Goal: Task Accomplishment & Management: Use online tool/utility

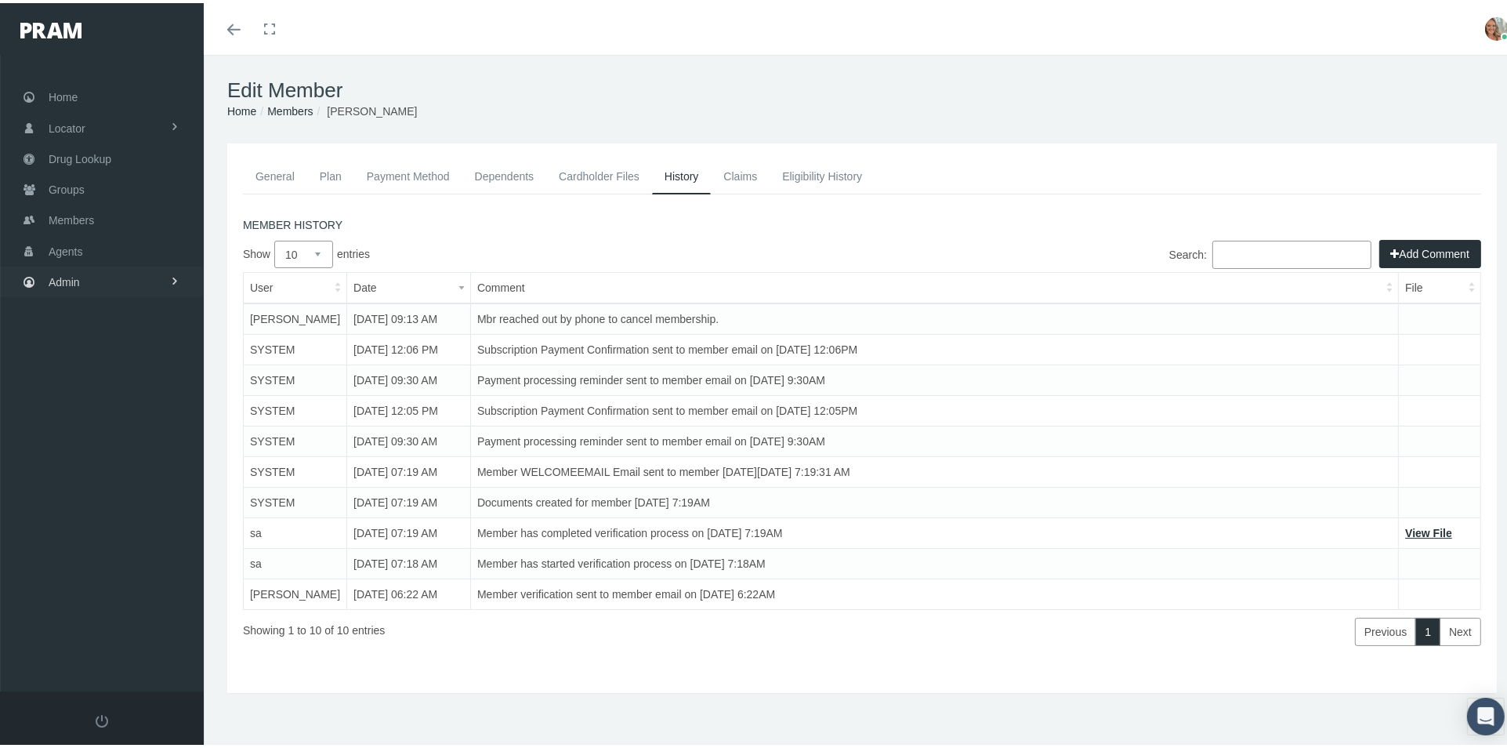
click at [131, 263] on link "Admin" at bounding box center [102, 278] width 204 height 31
click at [142, 386] on link "Group Billing" at bounding box center [102, 395] width 204 height 27
click at [111, 508] on link "Payments" at bounding box center [102, 510] width 204 height 27
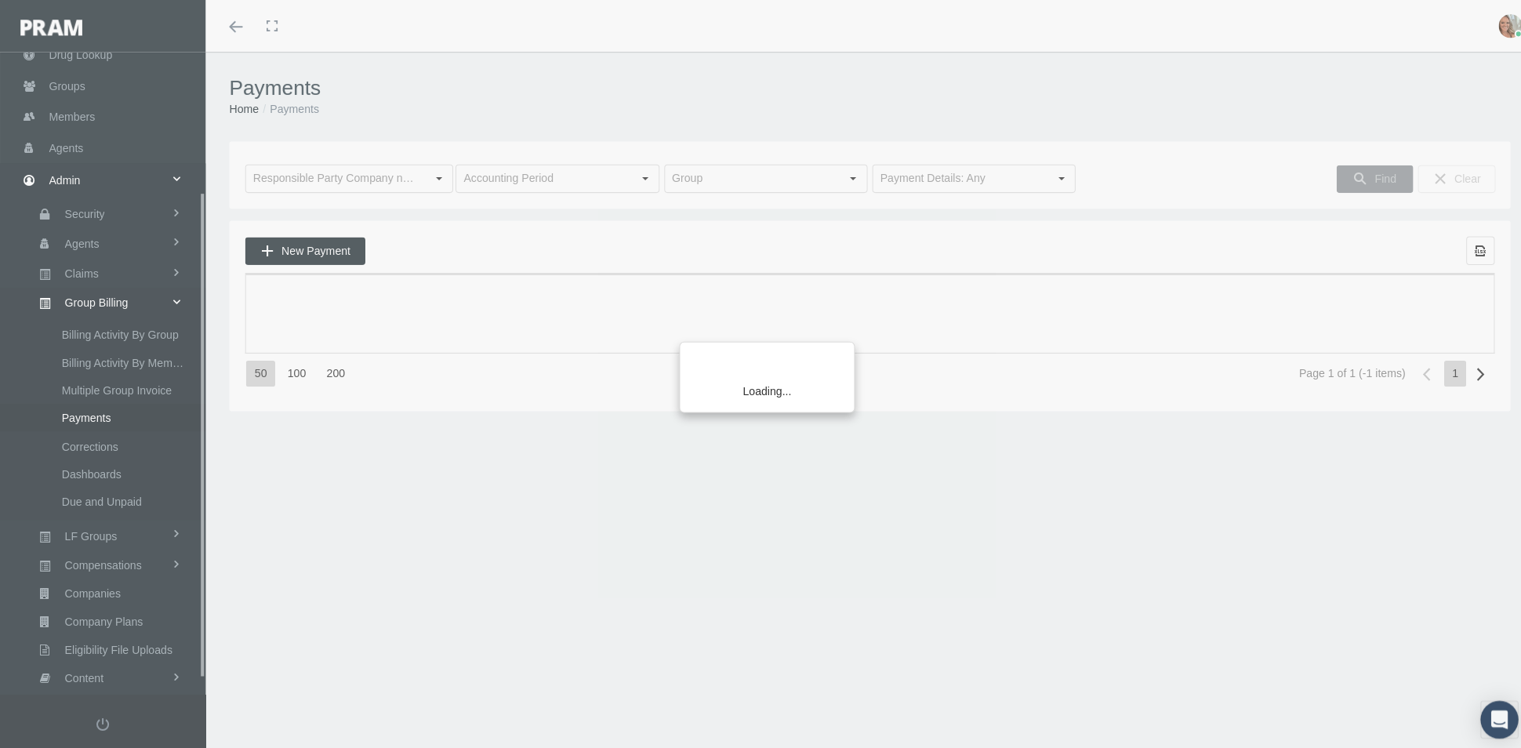
scroll to position [203, 0]
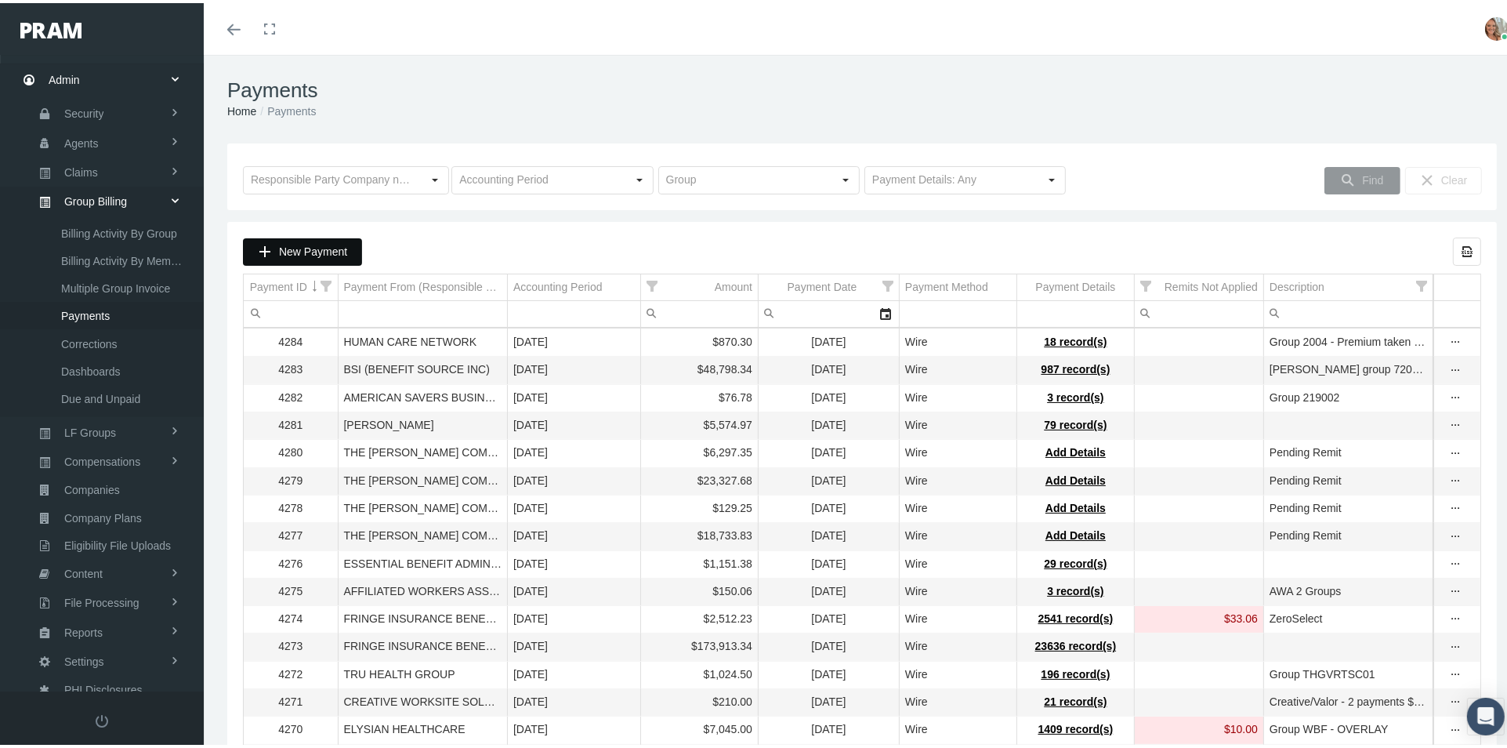
click at [295, 252] on span "New Payment" at bounding box center [313, 248] width 68 height 13
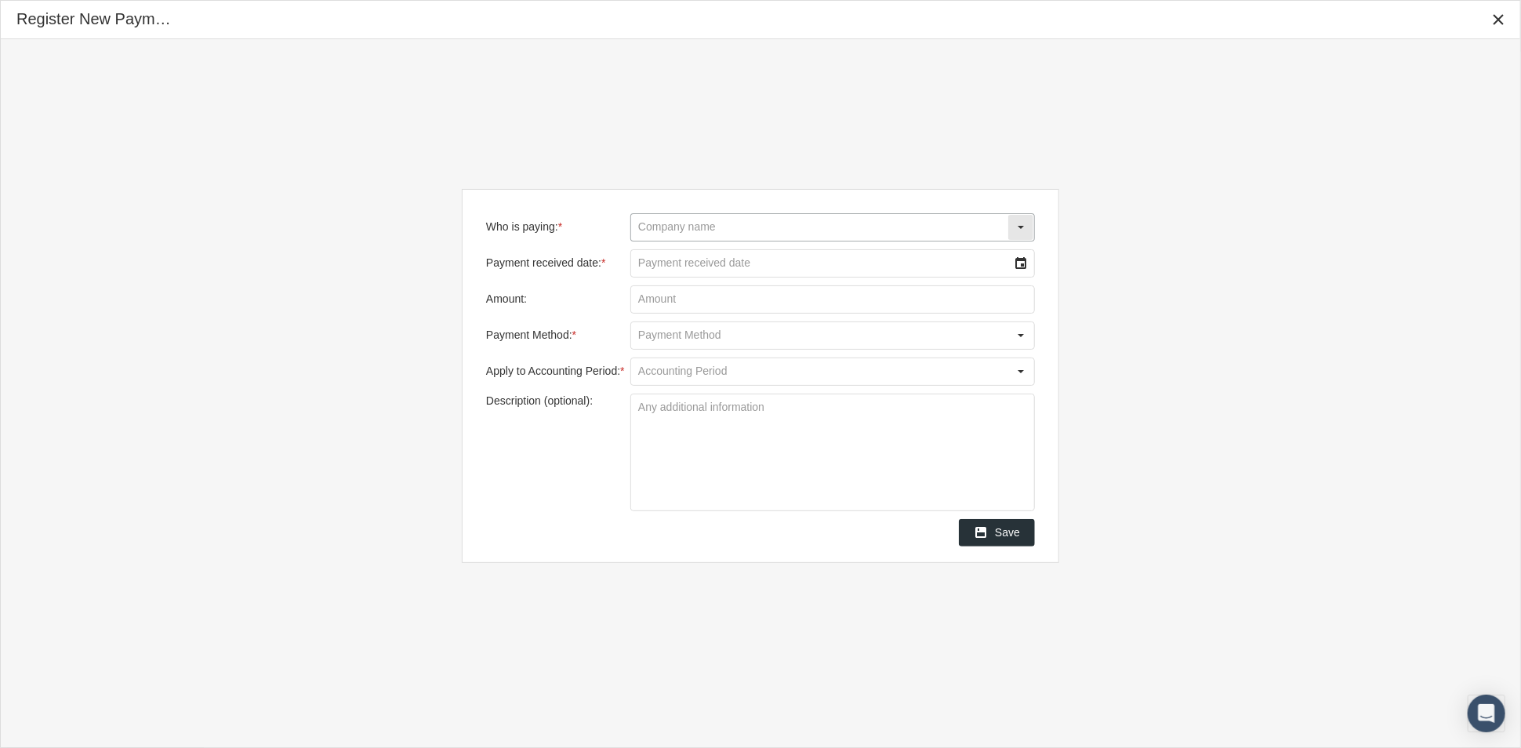
click at [702, 232] on input "Who is paying: *" at bounding box center [819, 227] width 376 height 27
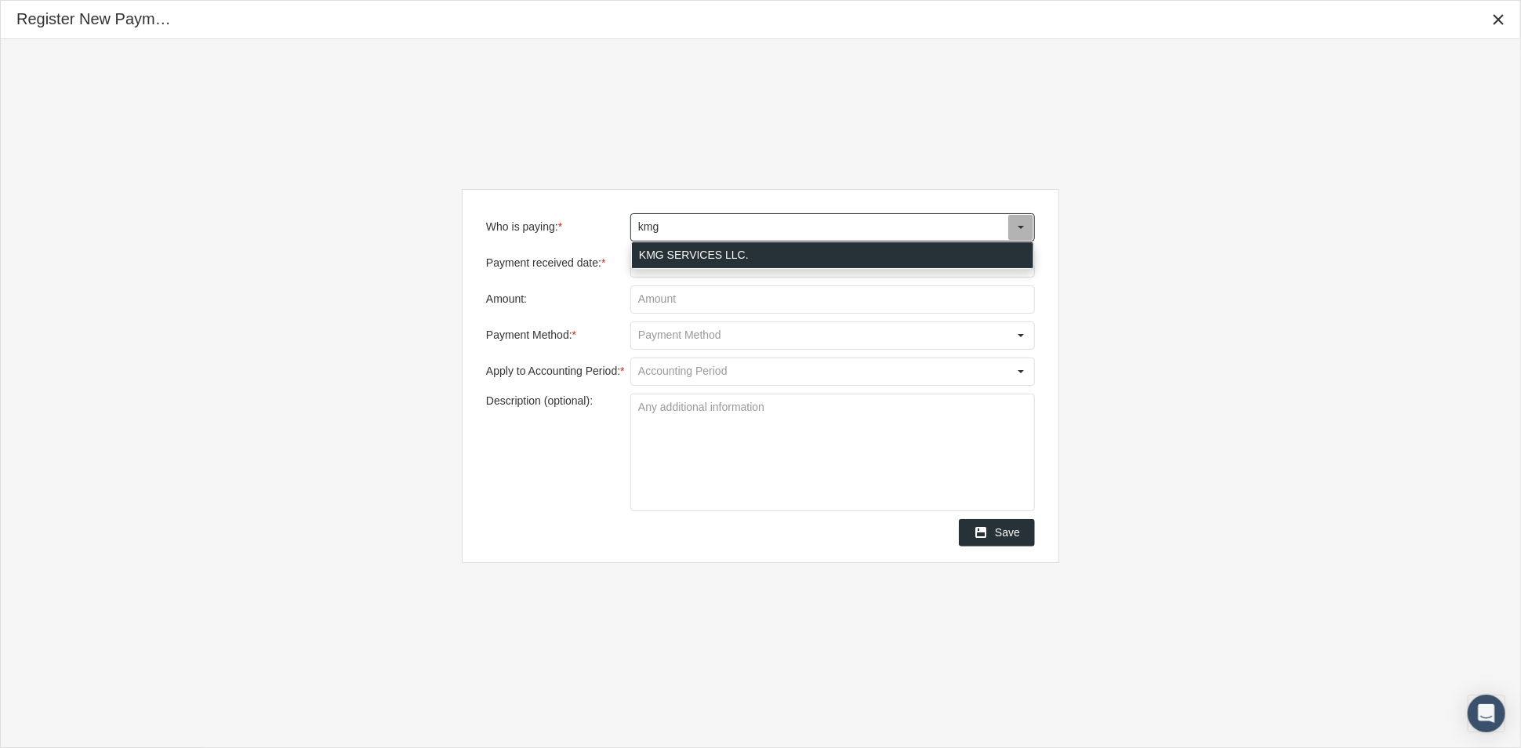
click at [710, 245] on div "KMG SERVICES LLC." at bounding box center [832, 255] width 401 height 26
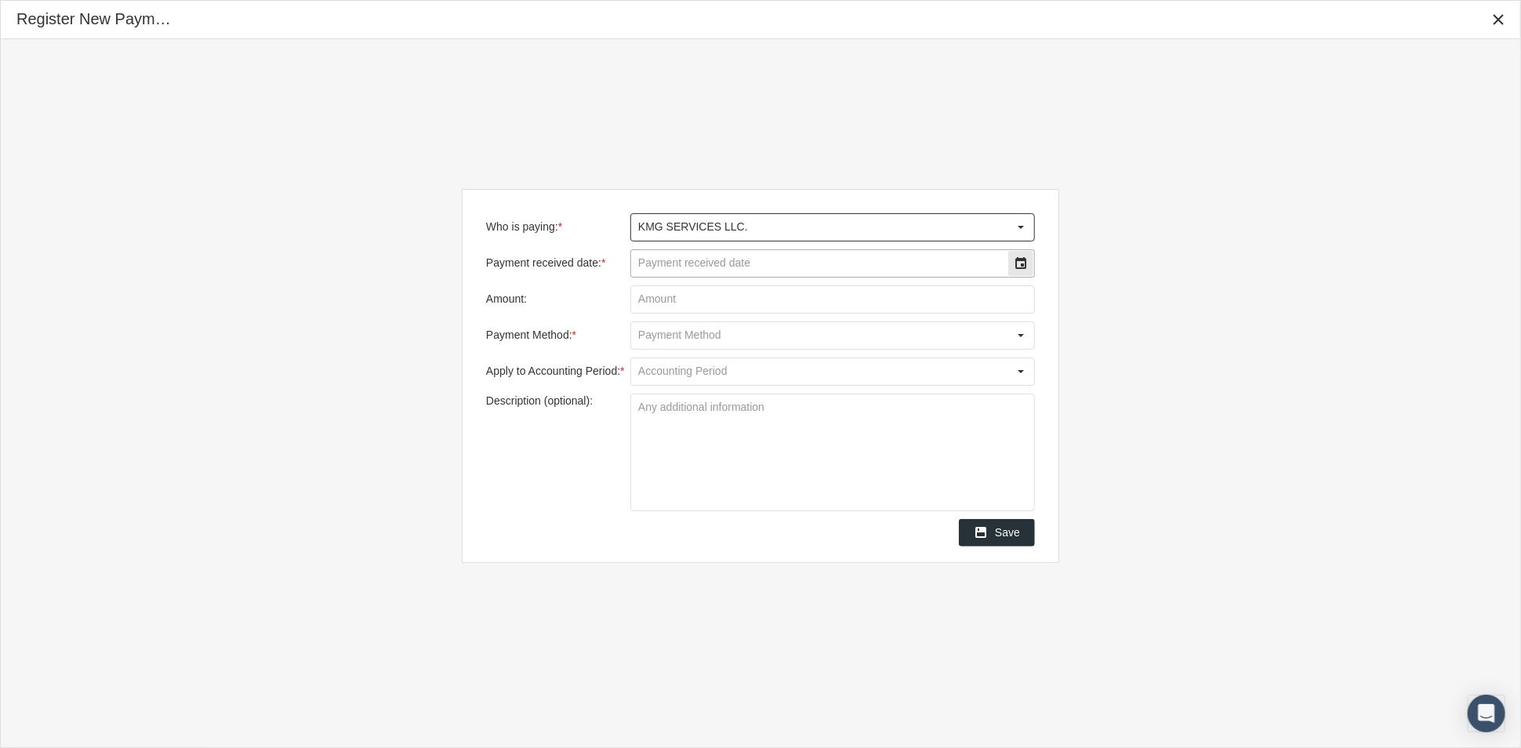
type input "KMG SERVICES LLC."
click at [892, 267] on input "Payment received date: *" at bounding box center [819, 263] width 376 height 27
click at [1024, 267] on div "Select" at bounding box center [1020, 263] width 25 height 25
click at [824, 366] on td "5" at bounding box center [819, 366] width 31 height 25
click at [944, 302] on input "Amount:" at bounding box center [832, 299] width 403 height 27
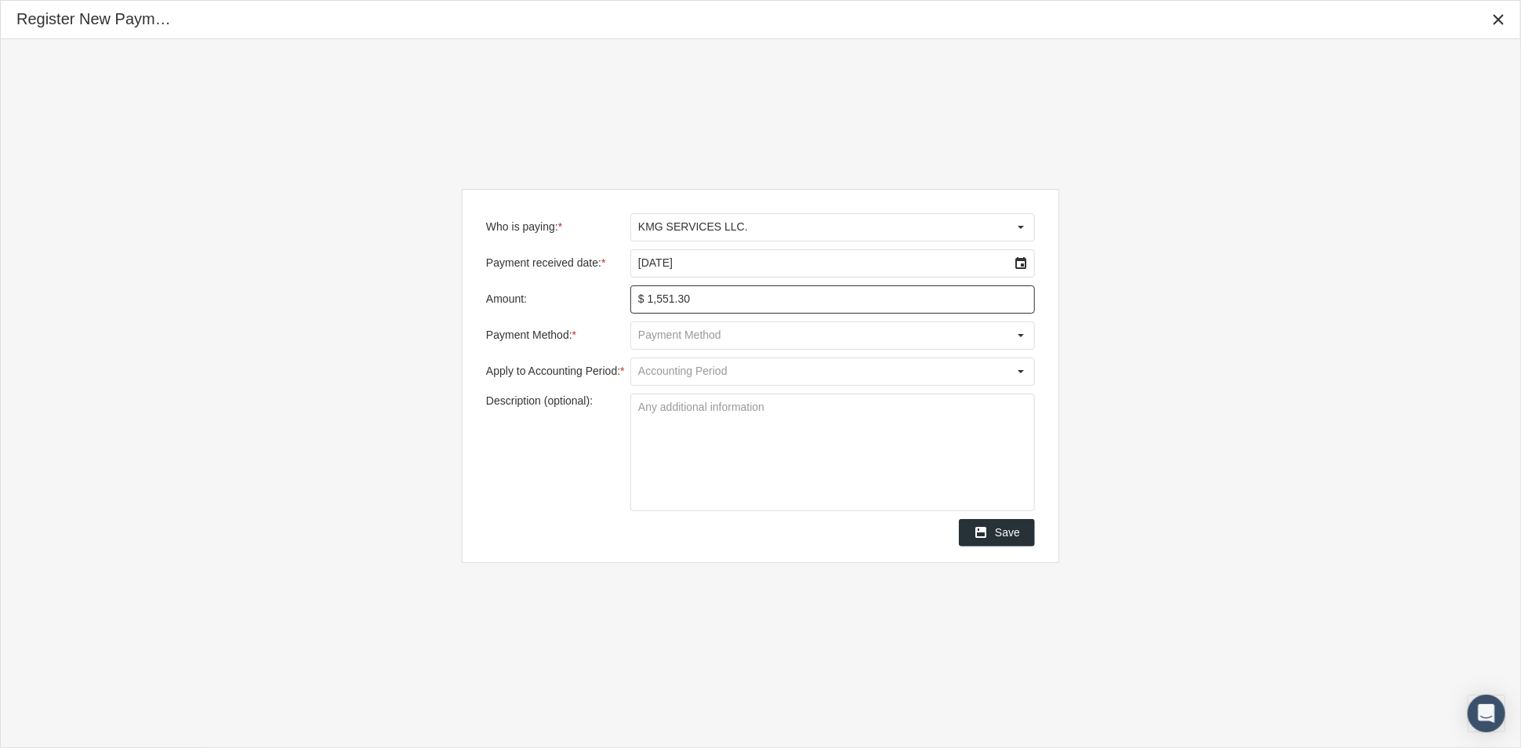
type input "$ 1,551.35"
click at [1024, 344] on div "Select" at bounding box center [1020, 335] width 25 height 25
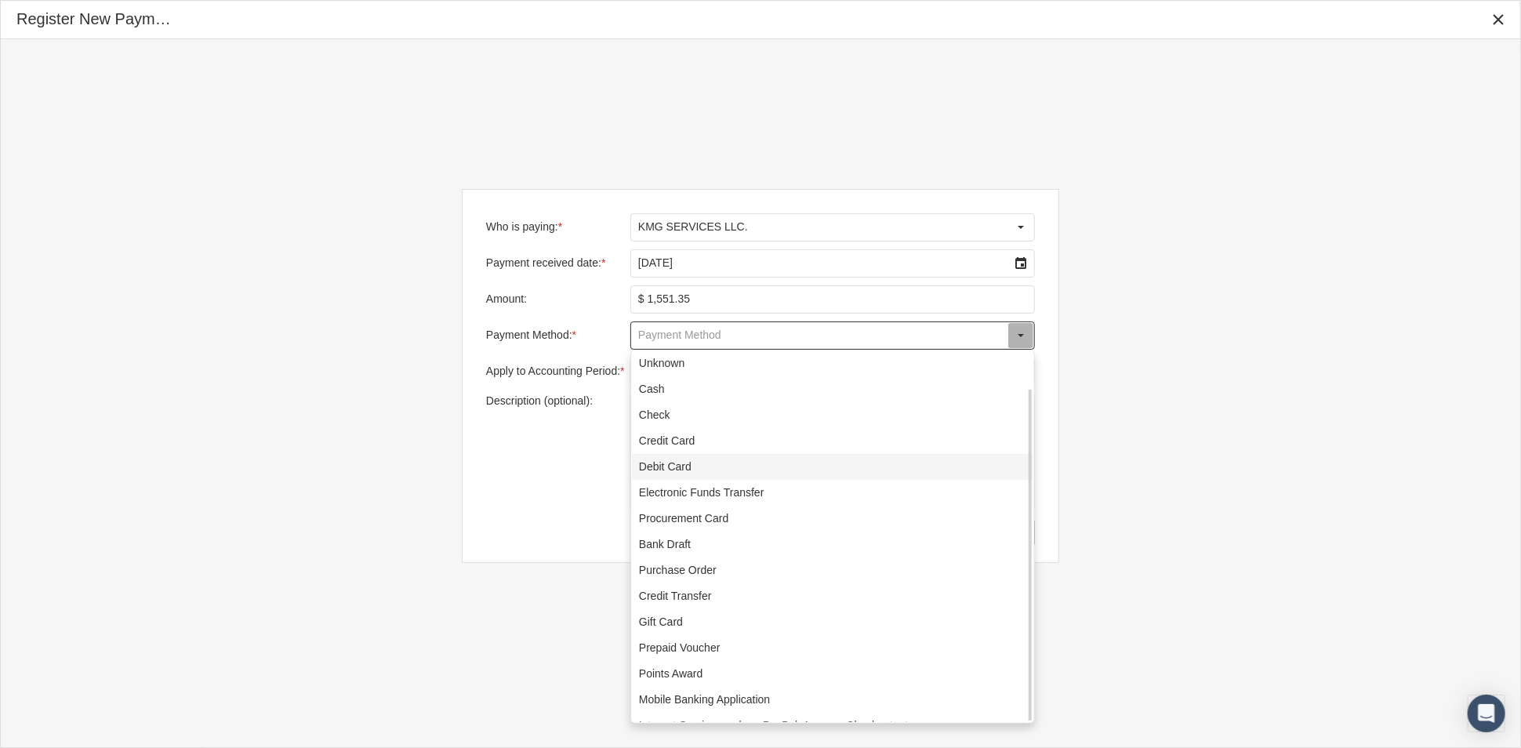
scroll to position [42, 0]
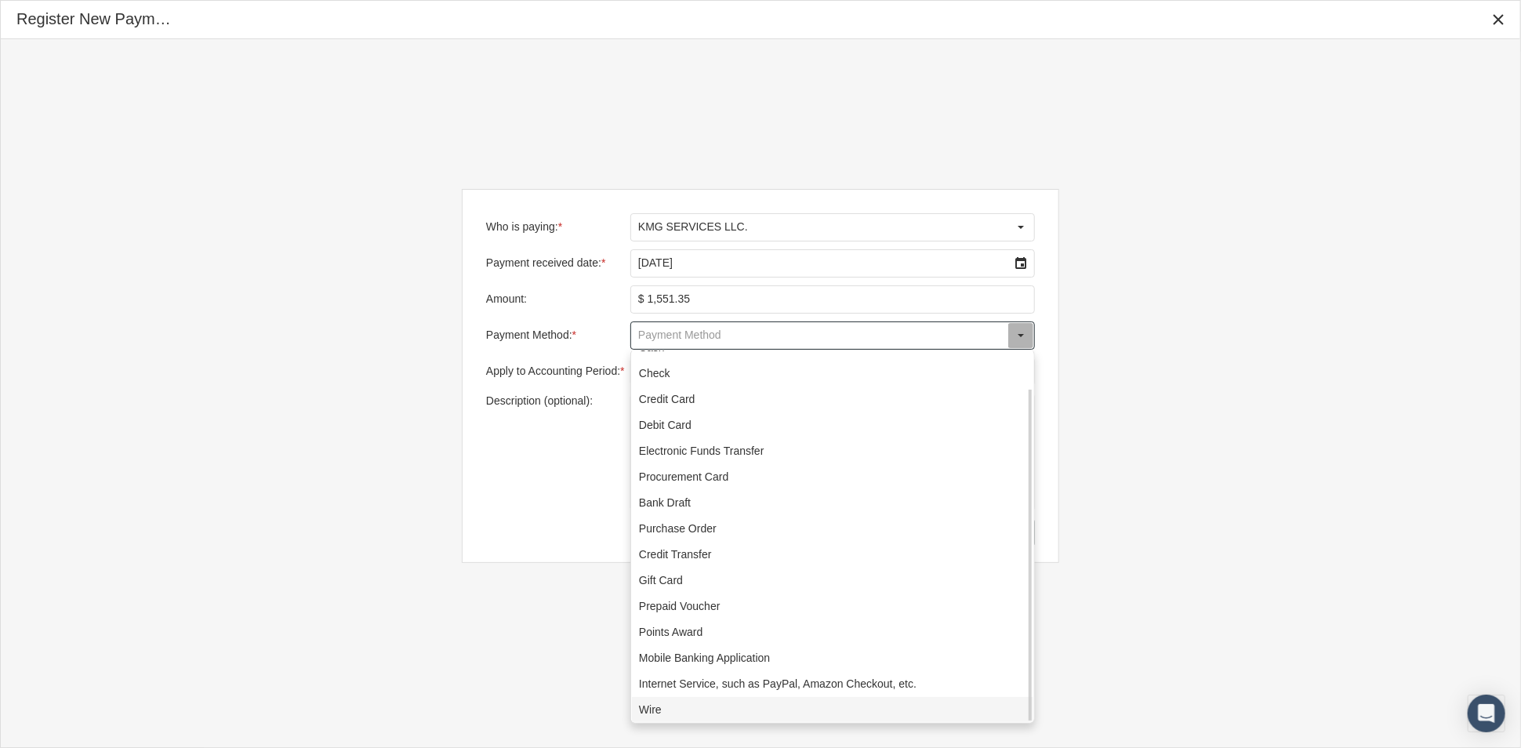
click at [714, 711] on div "Wire" at bounding box center [832, 710] width 401 height 26
type input "Wire"
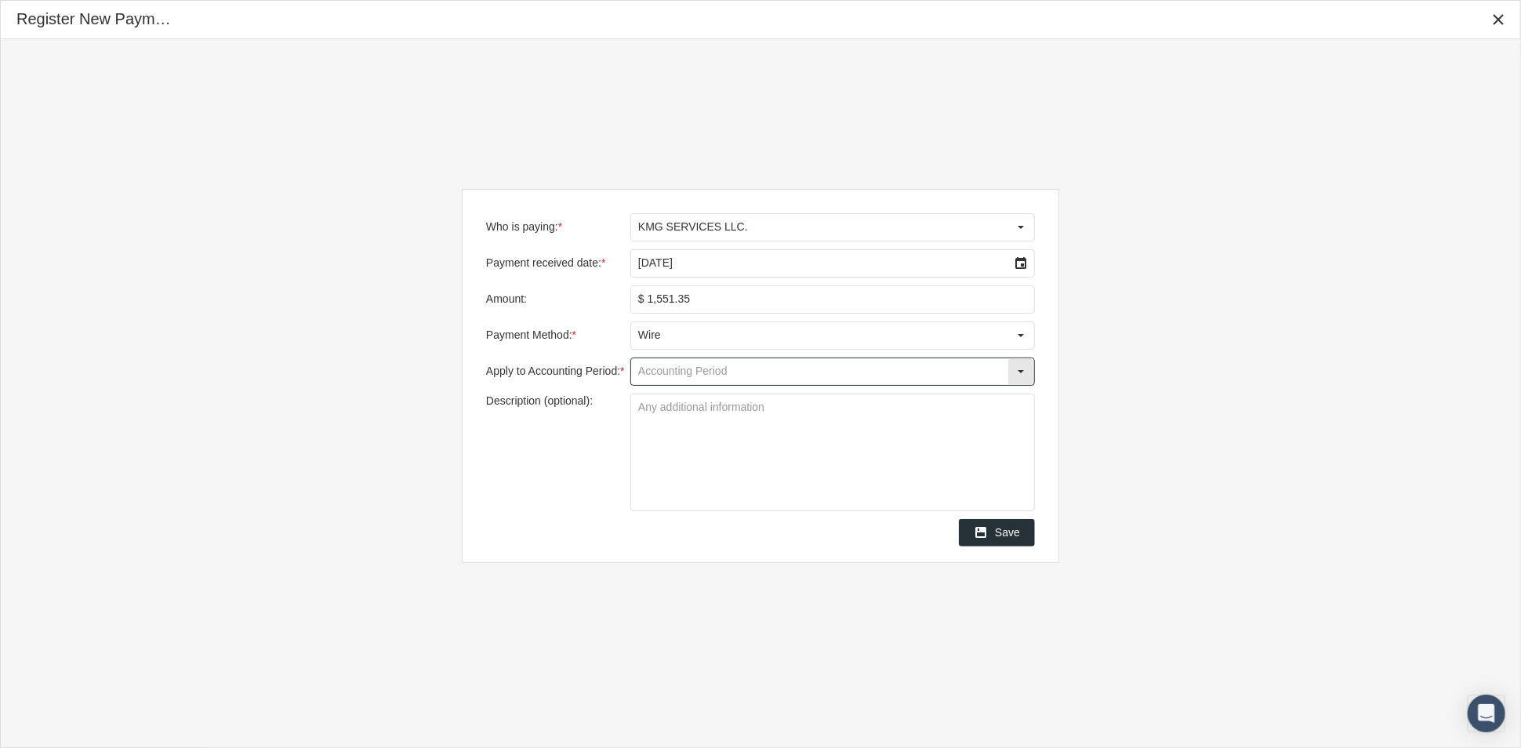
click at [1017, 370] on div "Select" at bounding box center [1020, 371] width 25 height 25
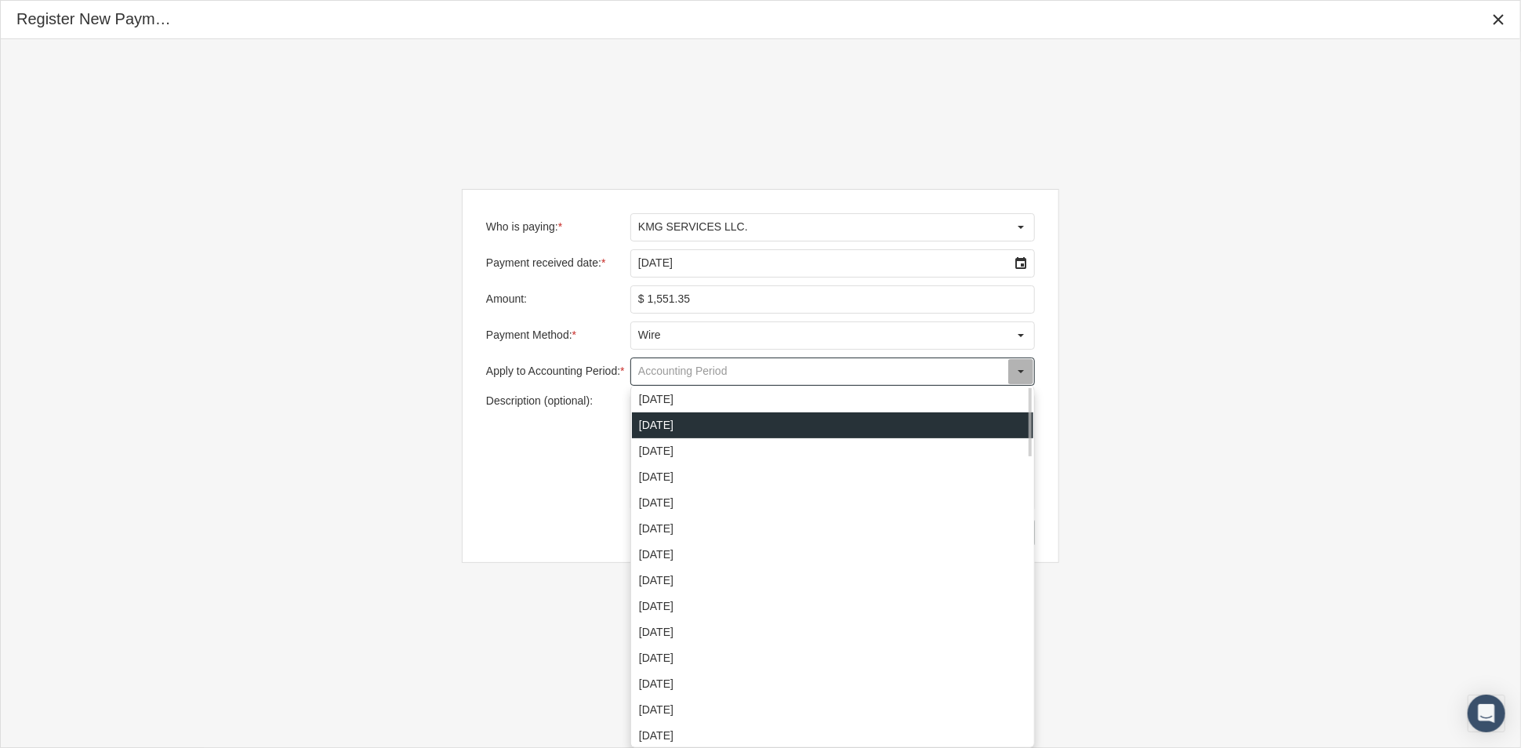
click at [985, 425] on div "September 2025" at bounding box center [832, 425] width 401 height 26
type input "September 2025"
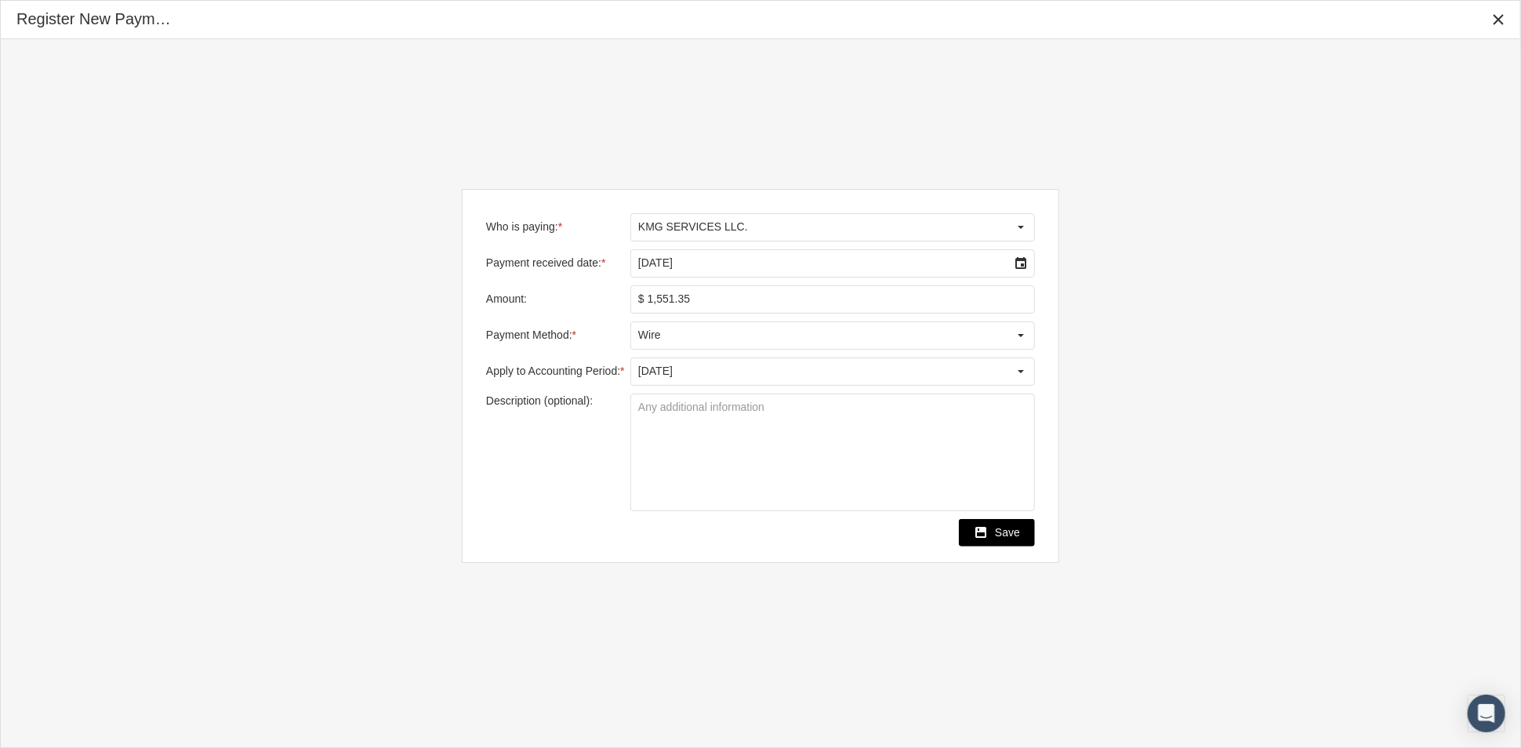
click at [1007, 531] on span "Save" at bounding box center [1007, 532] width 25 height 13
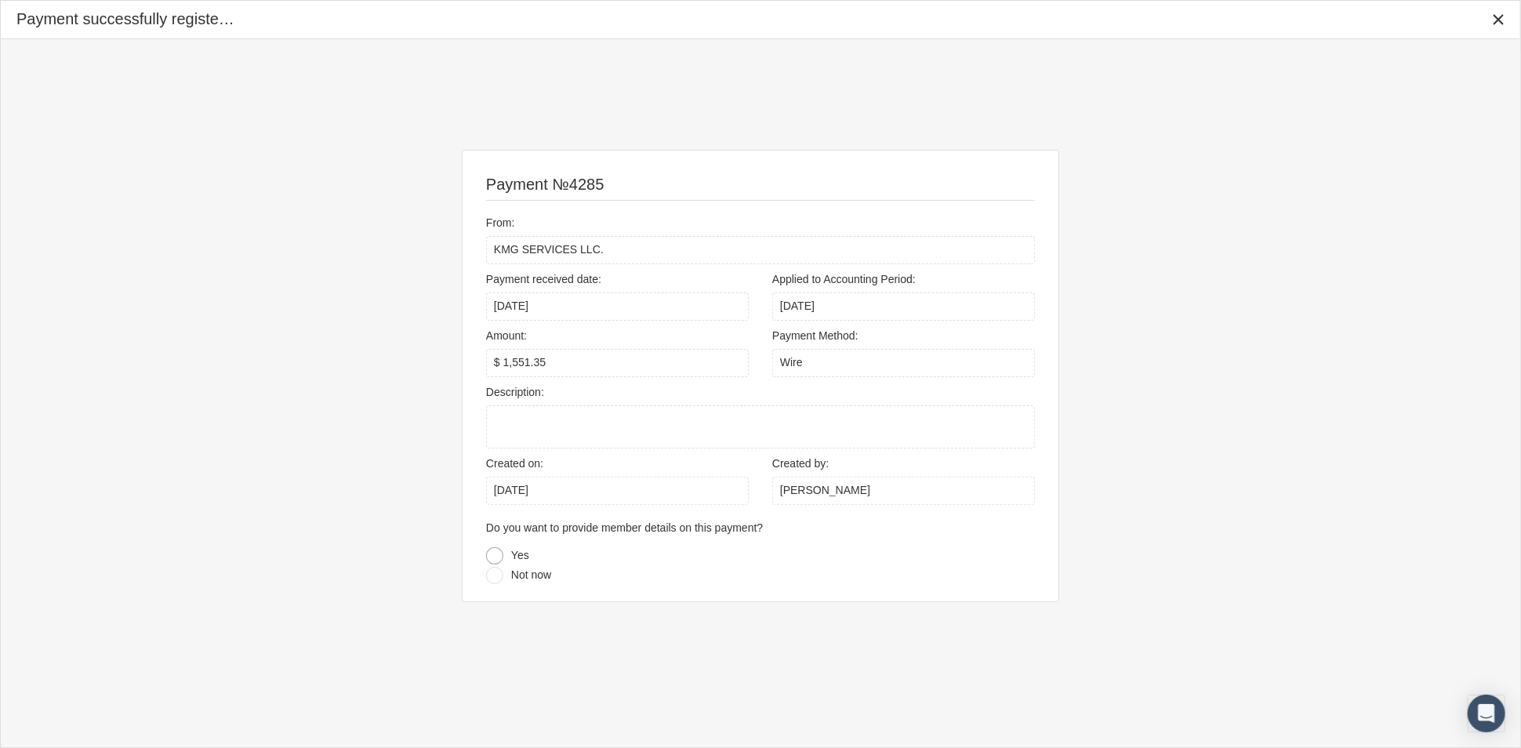
click at [497, 553] on div at bounding box center [494, 555] width 17 height 17
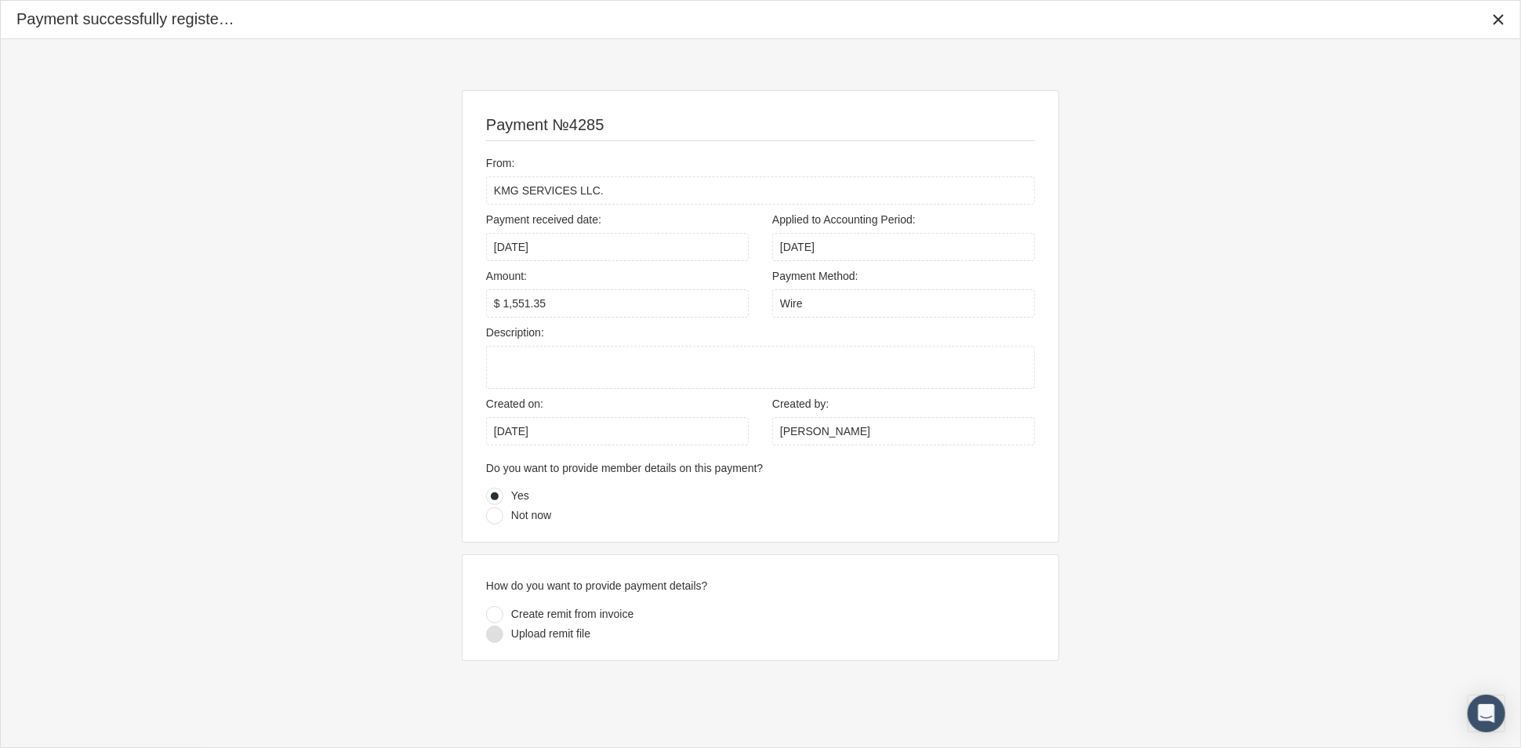
click at [498, 633] on div at bounding box center [494, 633] width 17 height 17
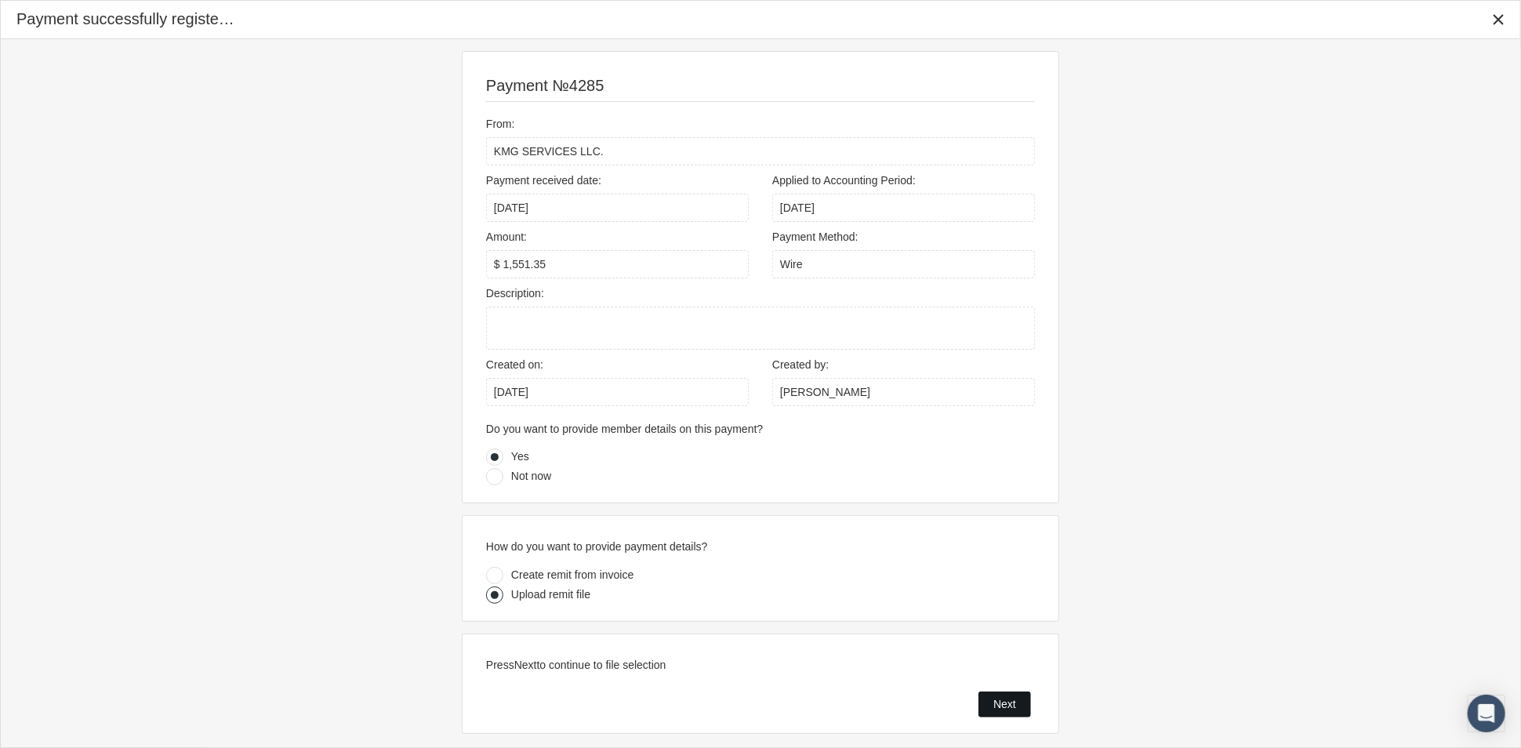
click at [1003, 700] on span "Next" at bounding box center [1004, 704] width 23 height 13
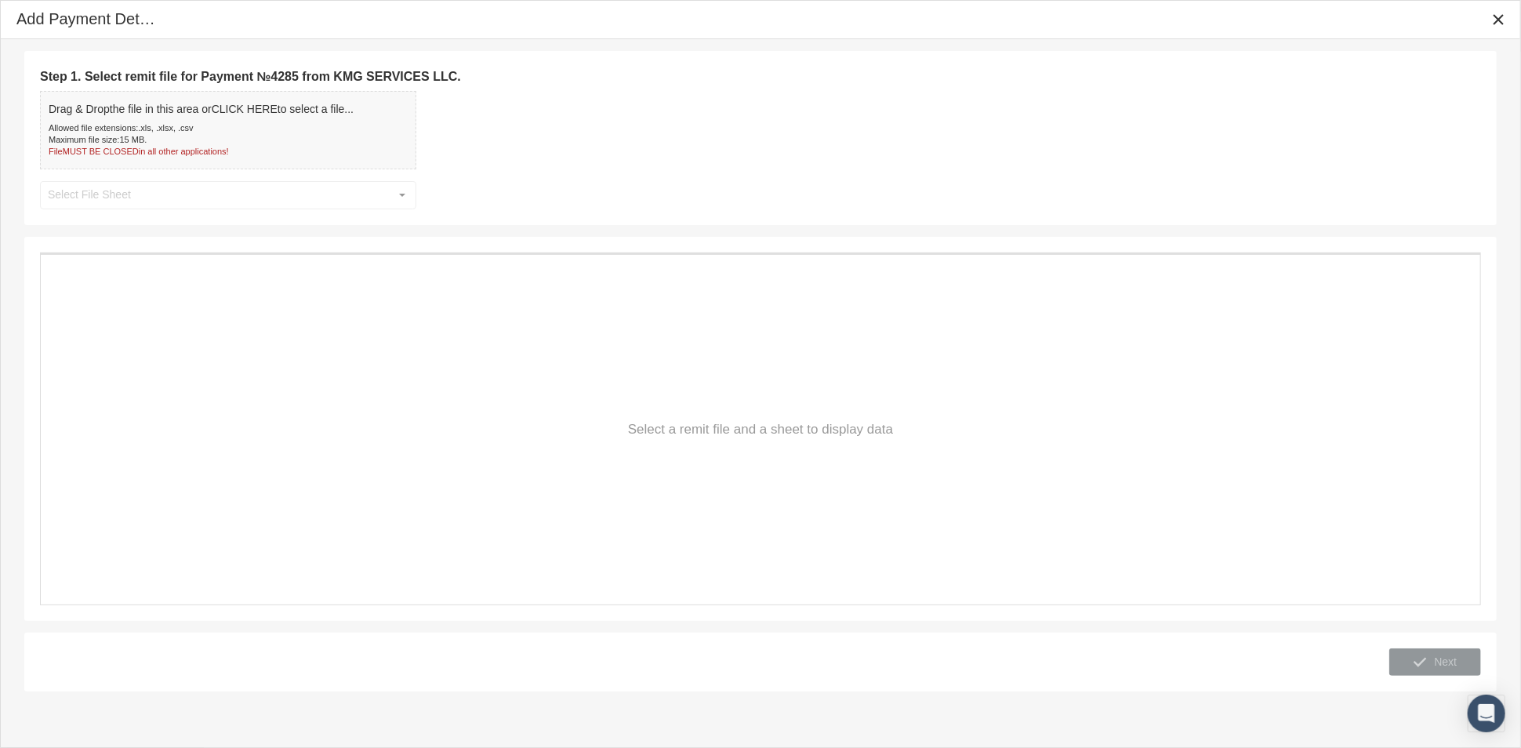
click at [294, 129] on div "Allowed file extensions: .xls, .xlsx, .csv" at bounding box center [201, 128] width 305 height 12
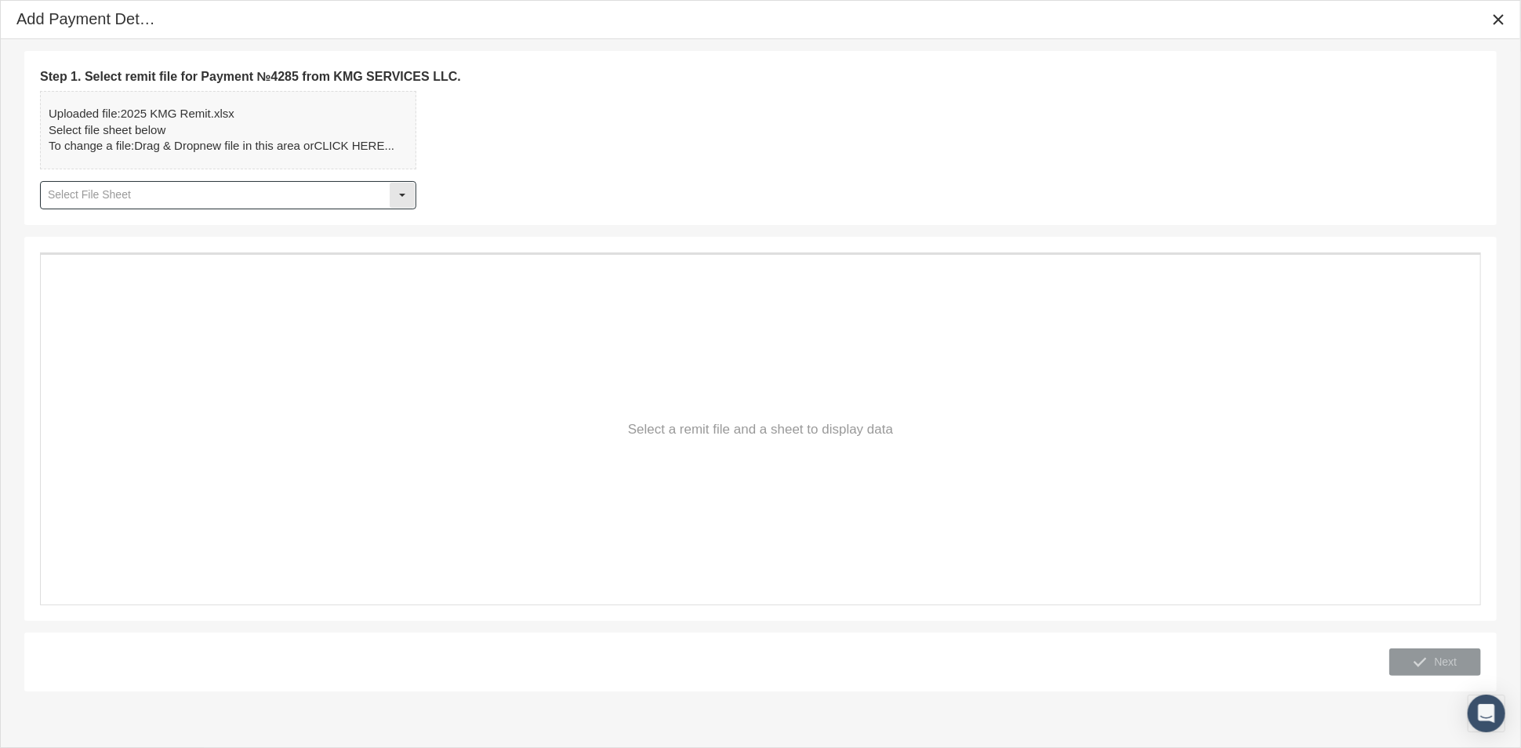
click at [393, 195] on div "Select" at bounding box center [402, 195] width 25 height 25
click at [394, 216] on div "Details" at bounding box center [228, 222] width 373 height 26
type input "Details"
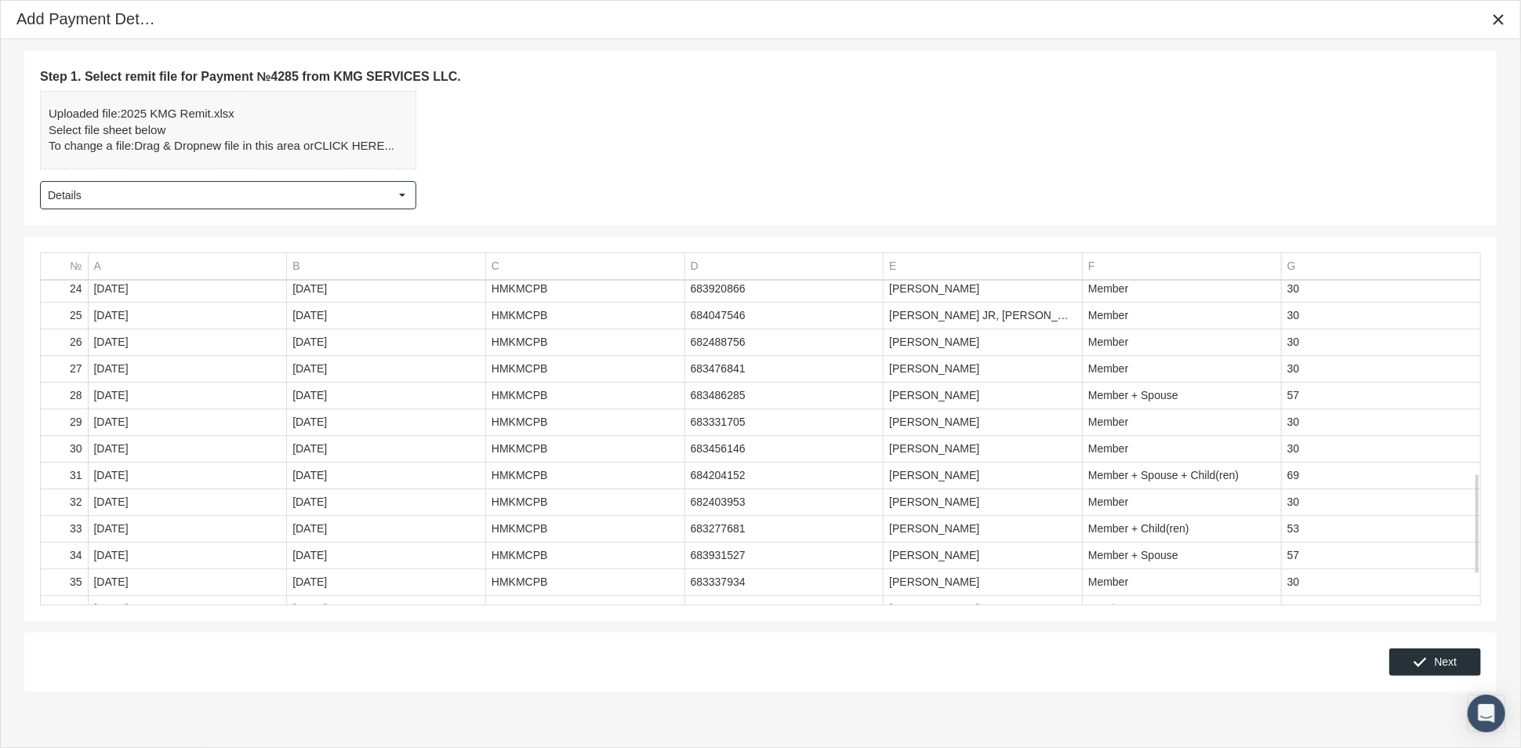
scroll to position [714, 0]
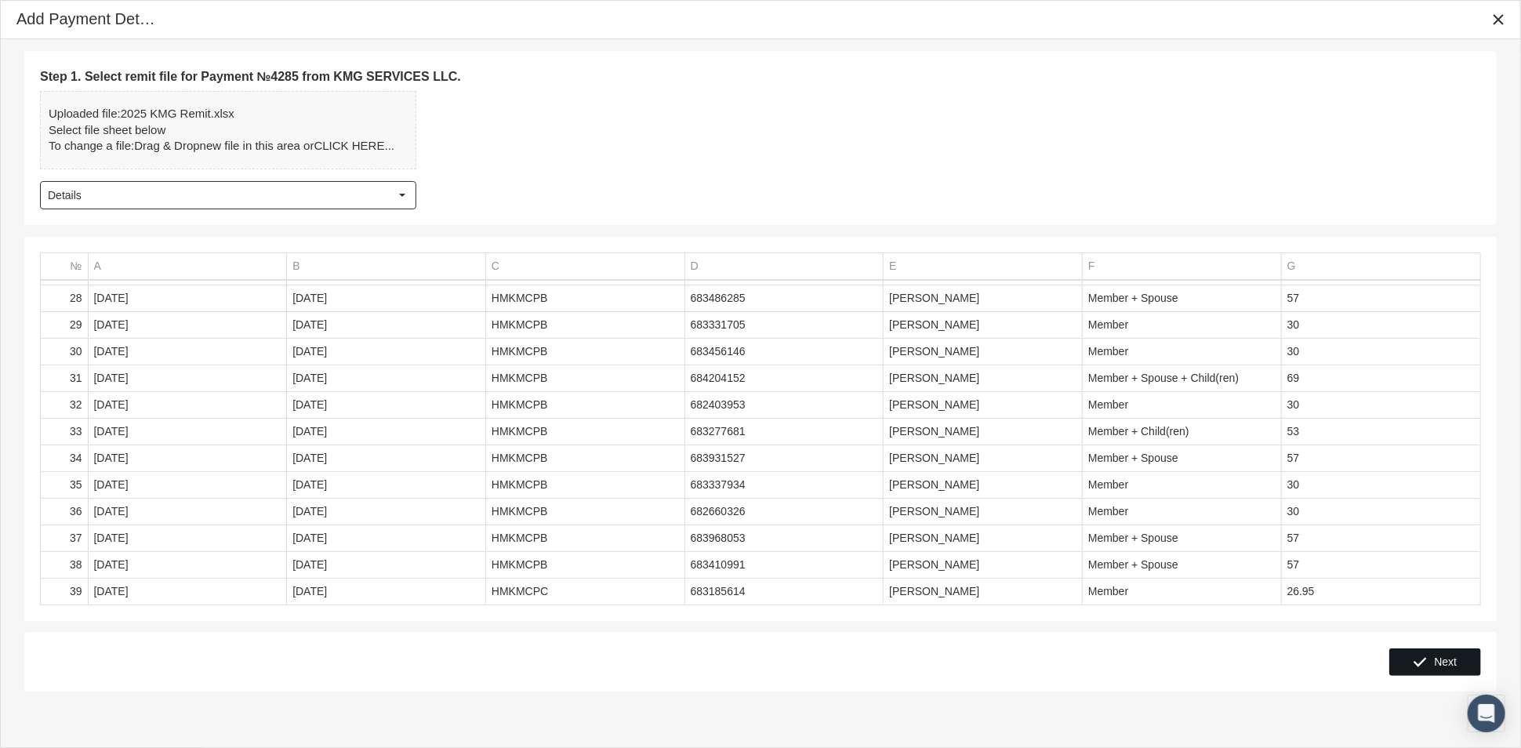
click at [1437, 662] on span "Next" at bounding box center [1445, 661] width 23 height 13
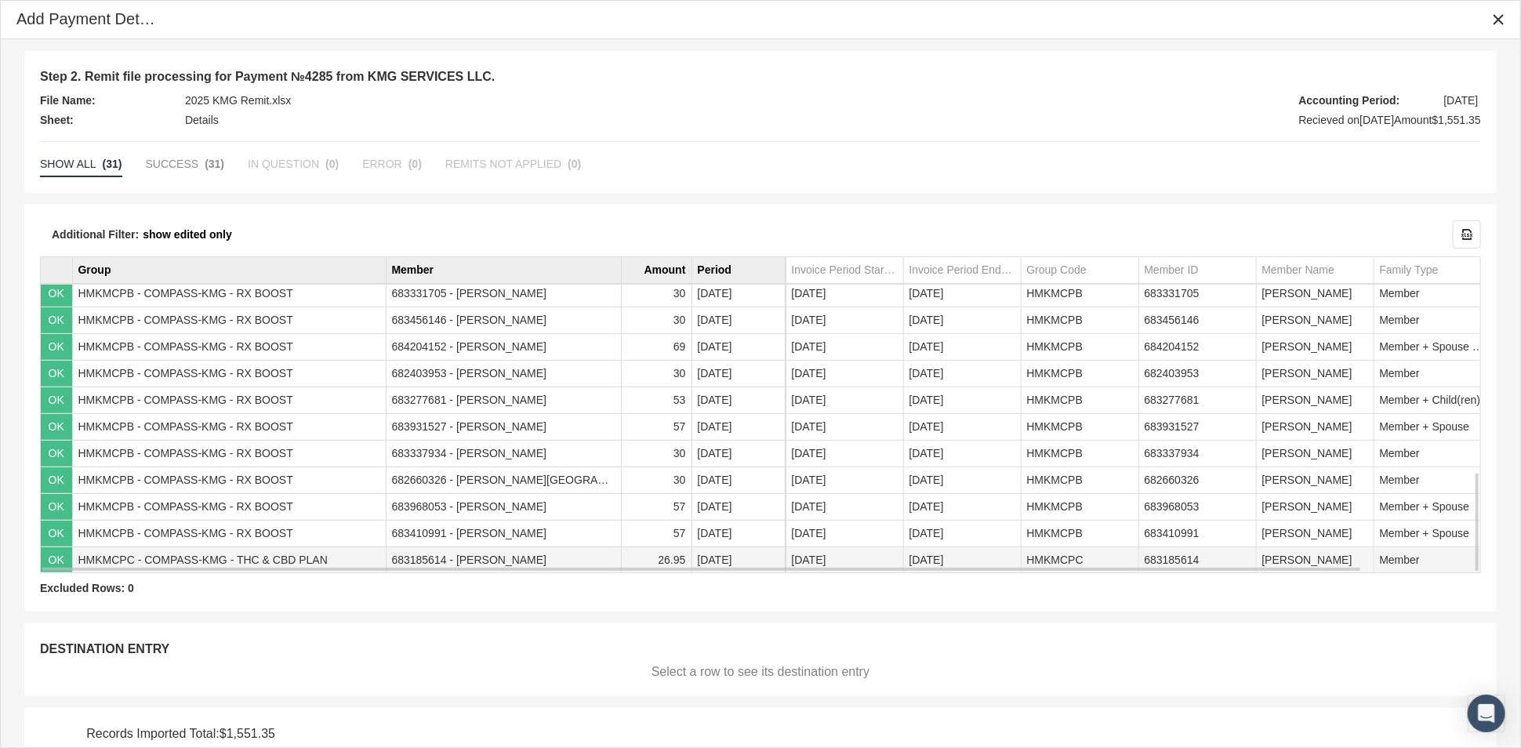
scroll to position [61, 0]
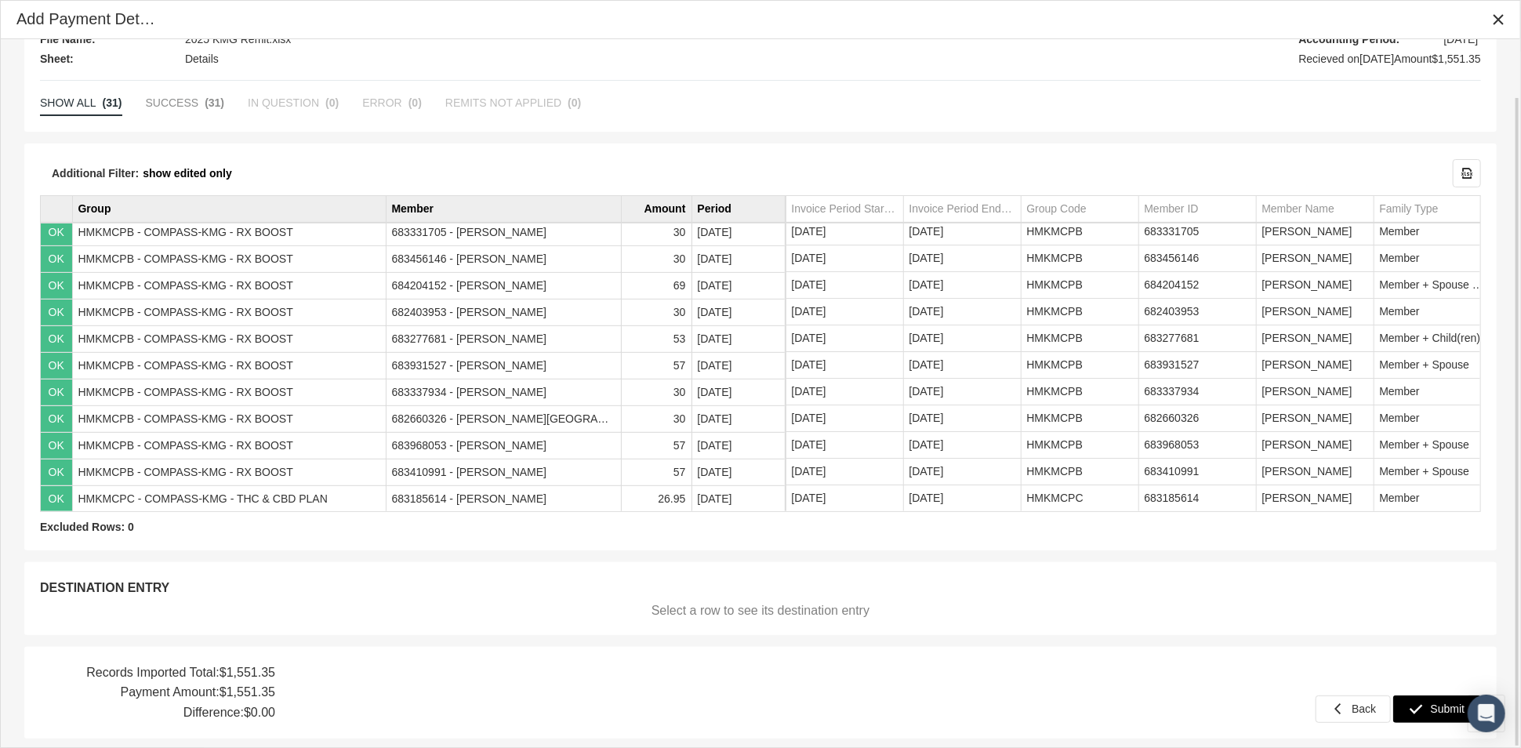
click at [1427, 710] on div "Submit" at bounding box center [1437, 709] width 86 height 26
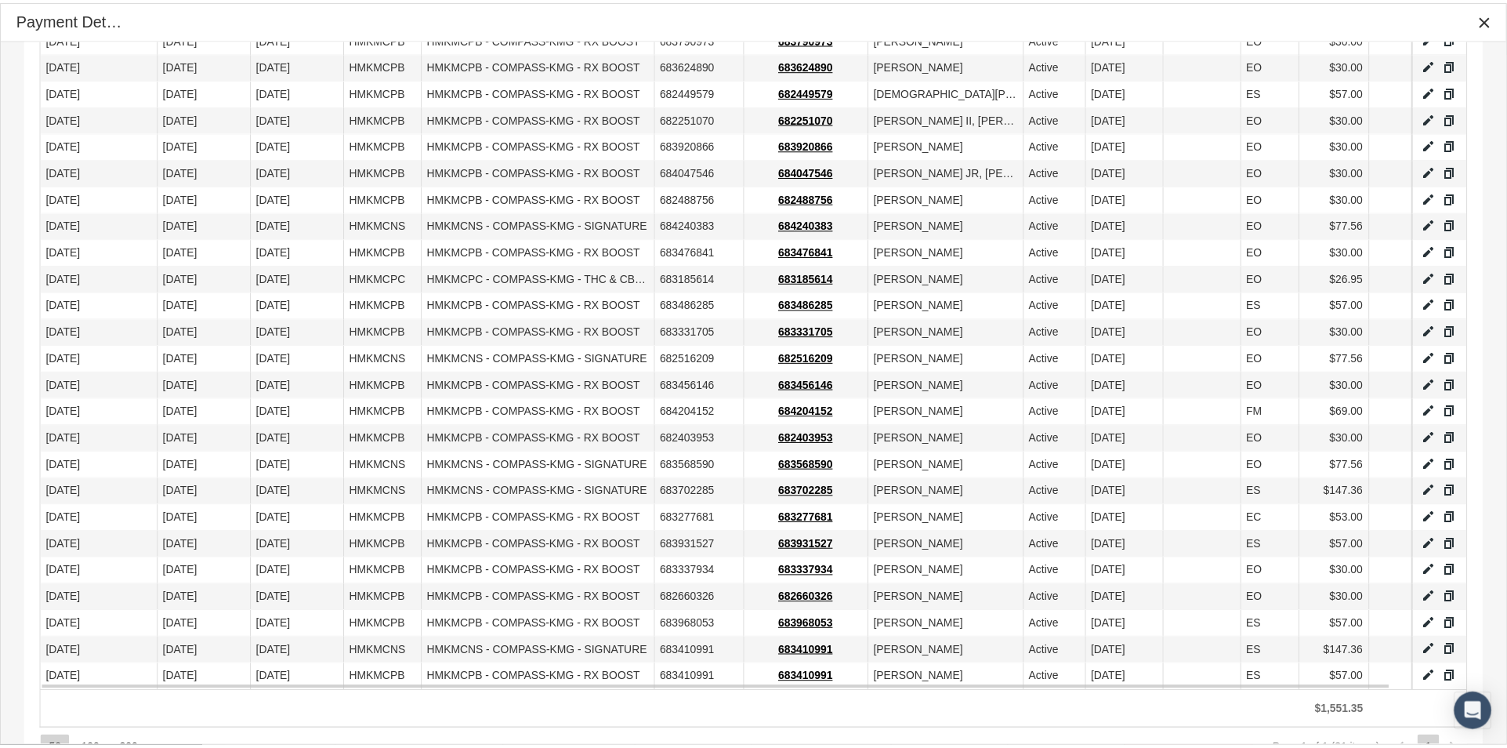
scroll to position [530, 0]
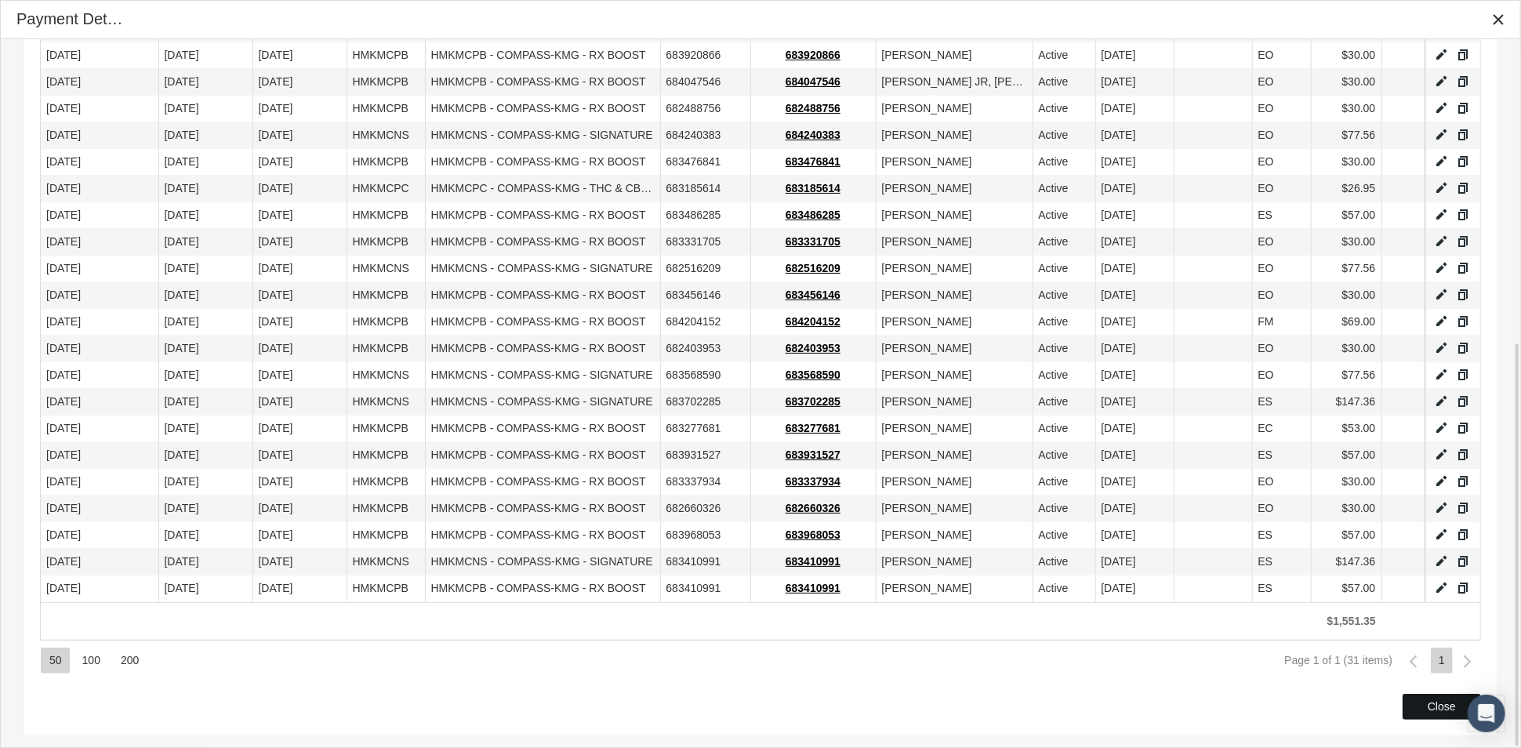
click at [1422, 704] on div "Close" at bounding box center [1441, 706] width 77 height 24
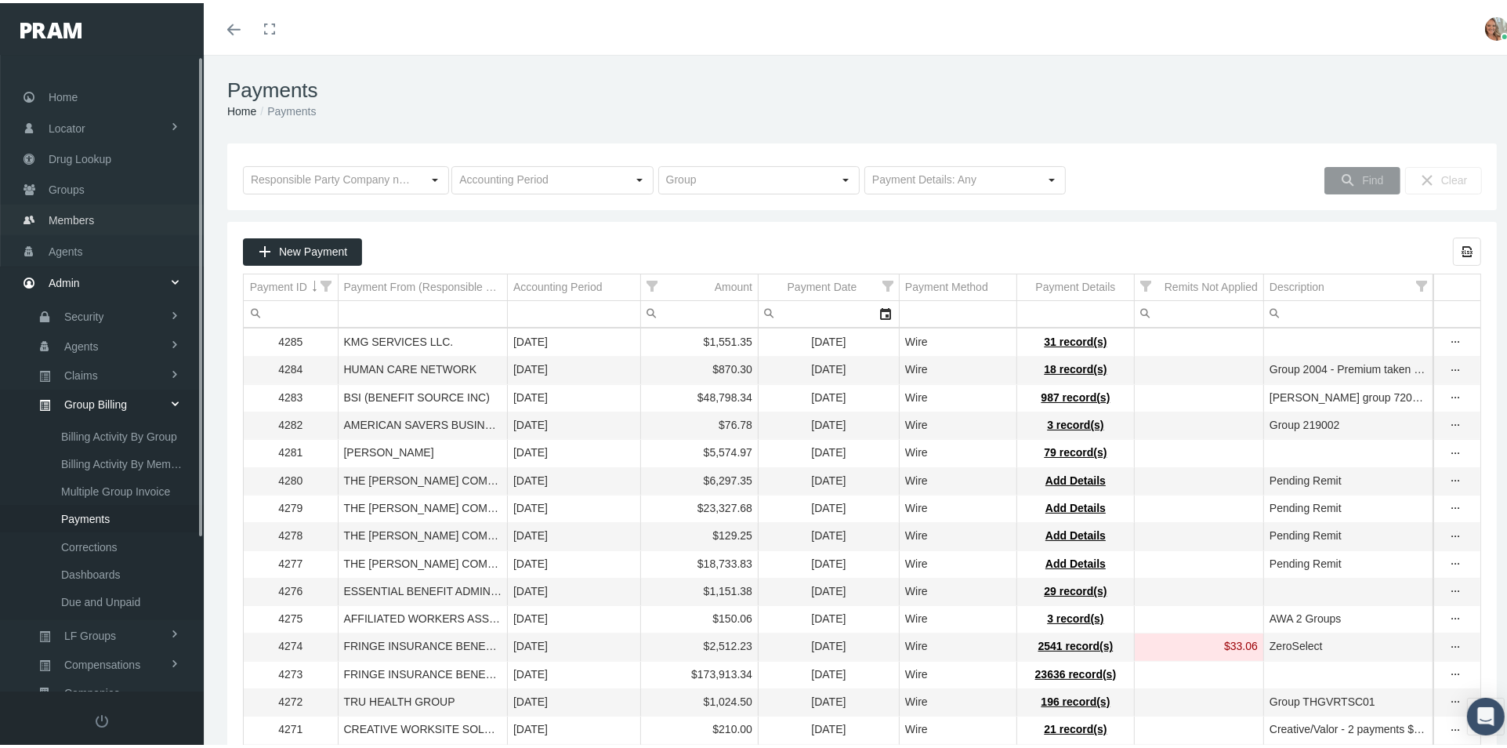
click at [74, 208] on span "Members" at bounding box center [71, 217] width 45 height 30
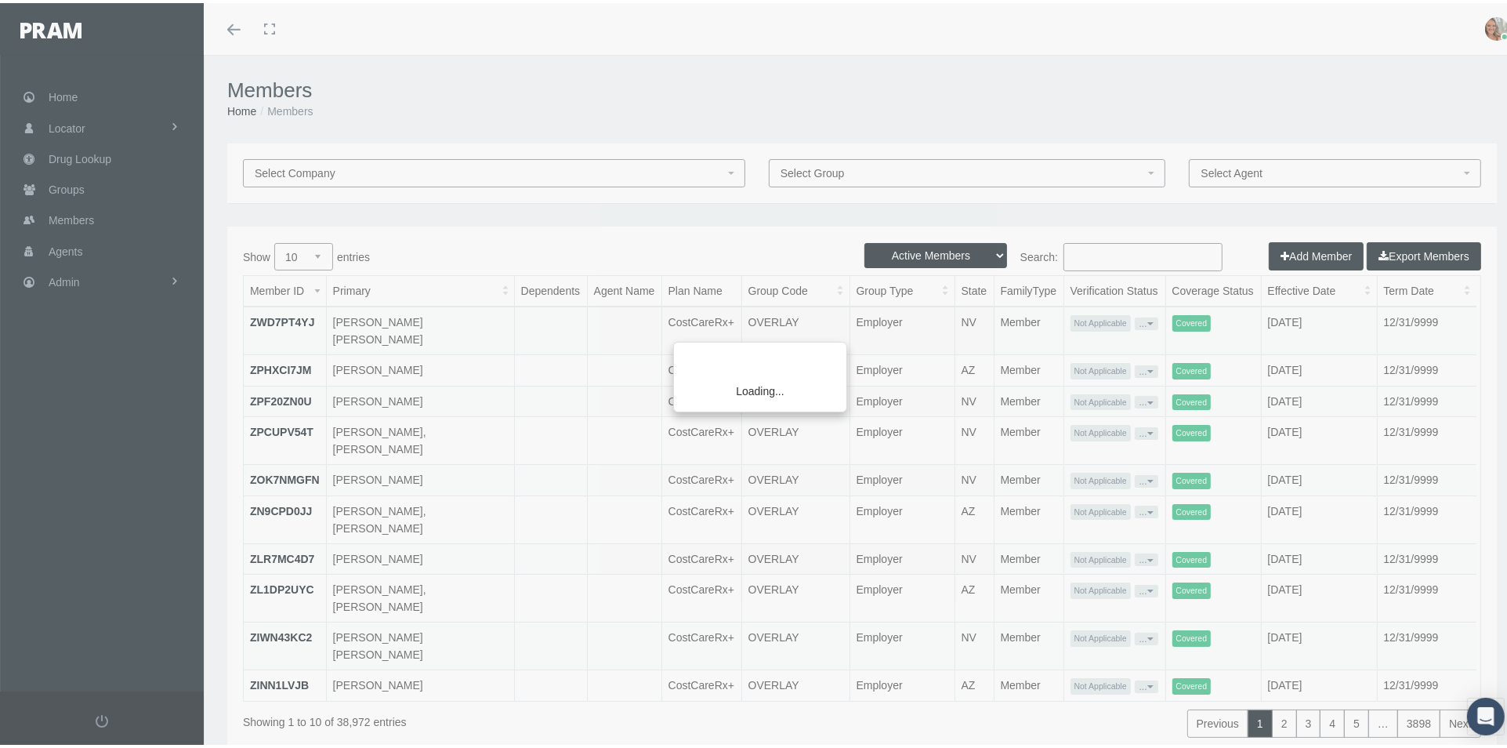
click at [1076, 256] on div "Loading..." at bounding box center [753, 374] width 1507 height 748
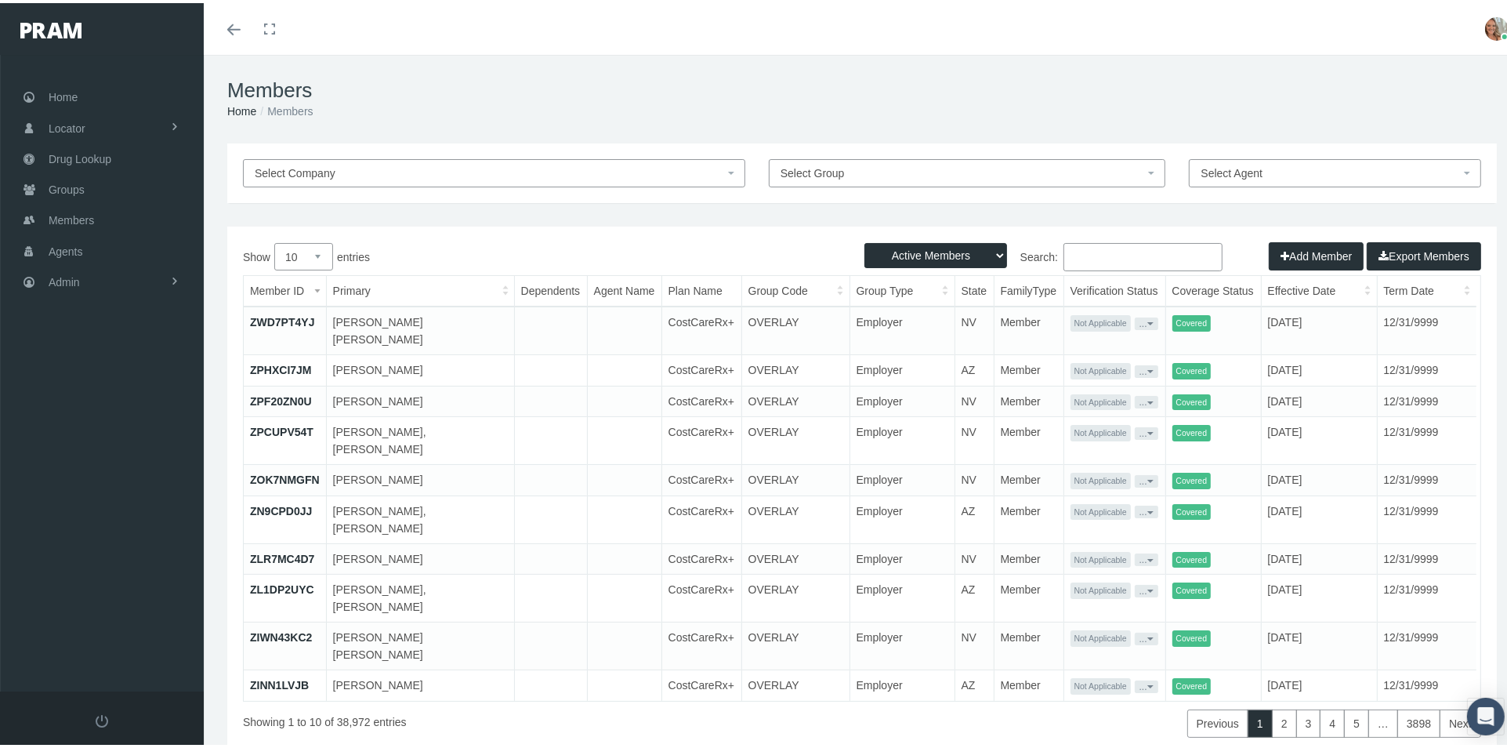
click at [1072, 256] on input "Search:" at bounding box center [1143, 254] width 159 height 28
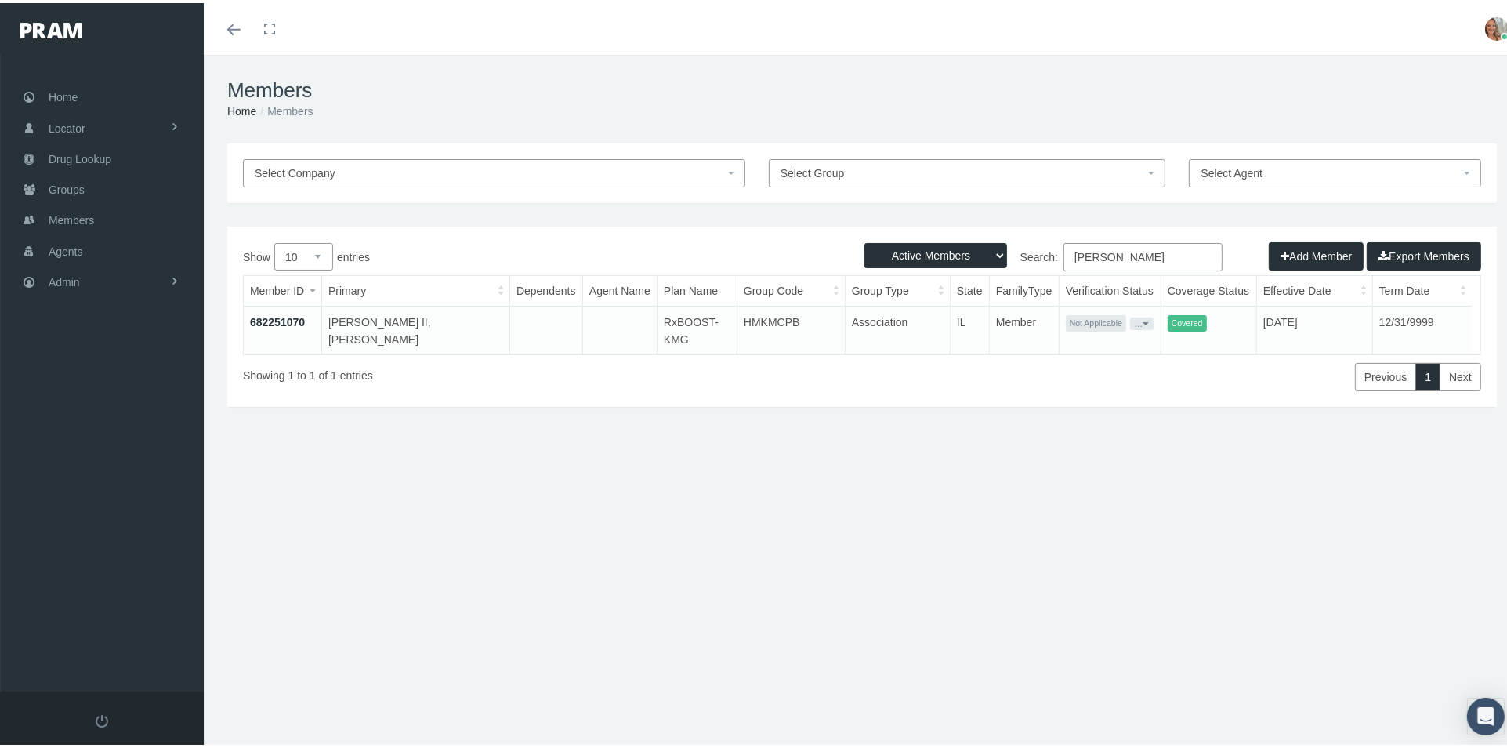
type input "james bobbitt"
click at [291, 317] on link "682251070" at bounding box center [277, 319] width 55 height 13
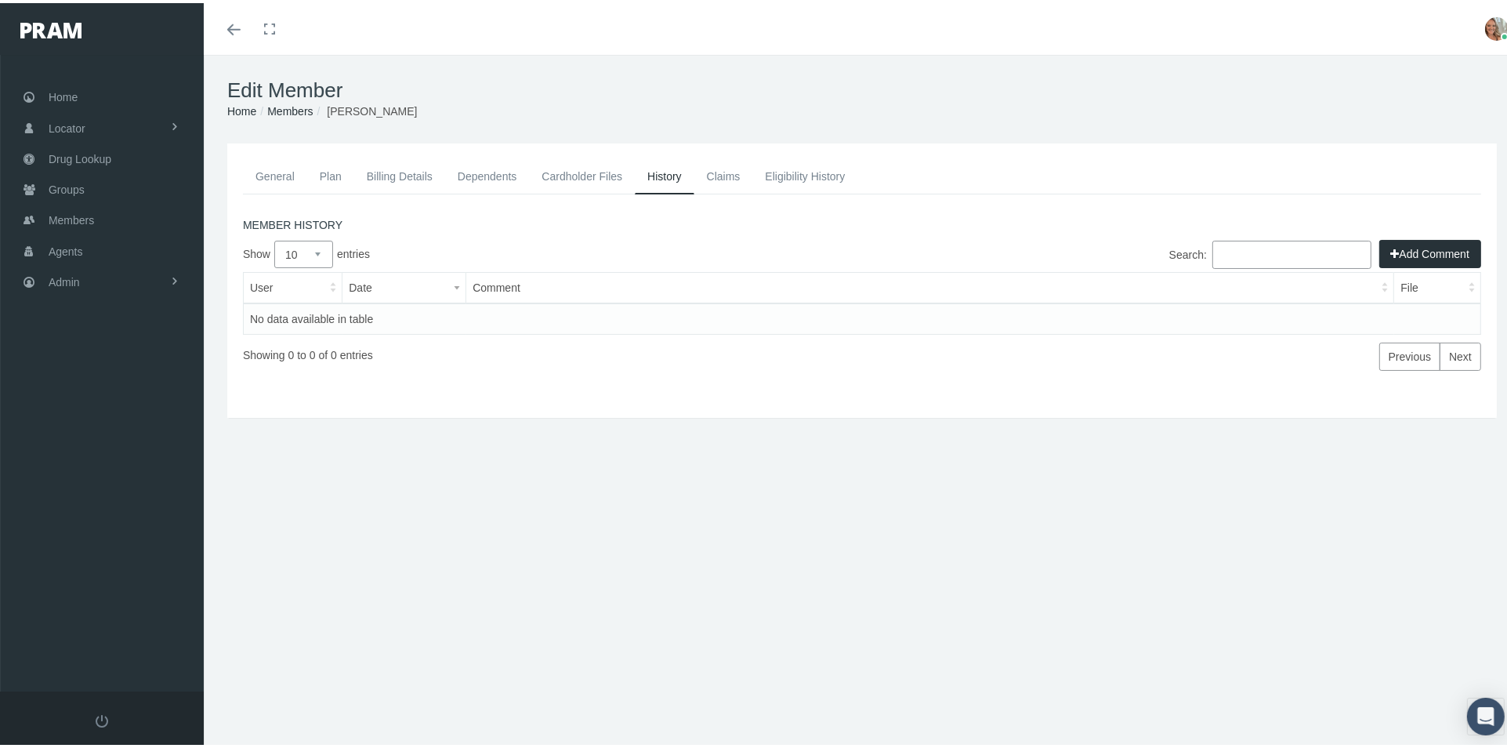
click at [340, 169] on link "Plan" at bounding box center [330, 173] width 47 height 34
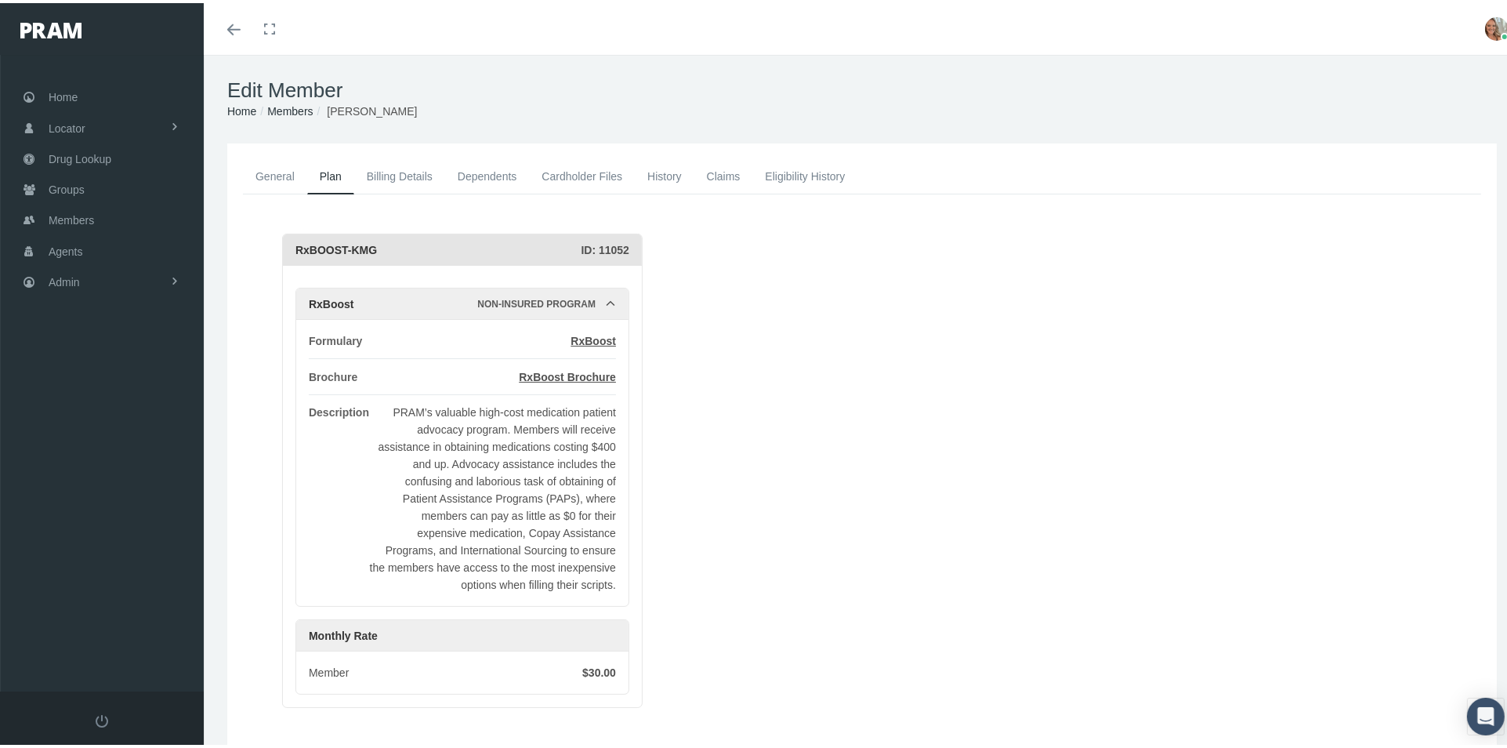
click at [394, 174] on link "Billing Details" at bounding box center [399, 173] width 91 height 34
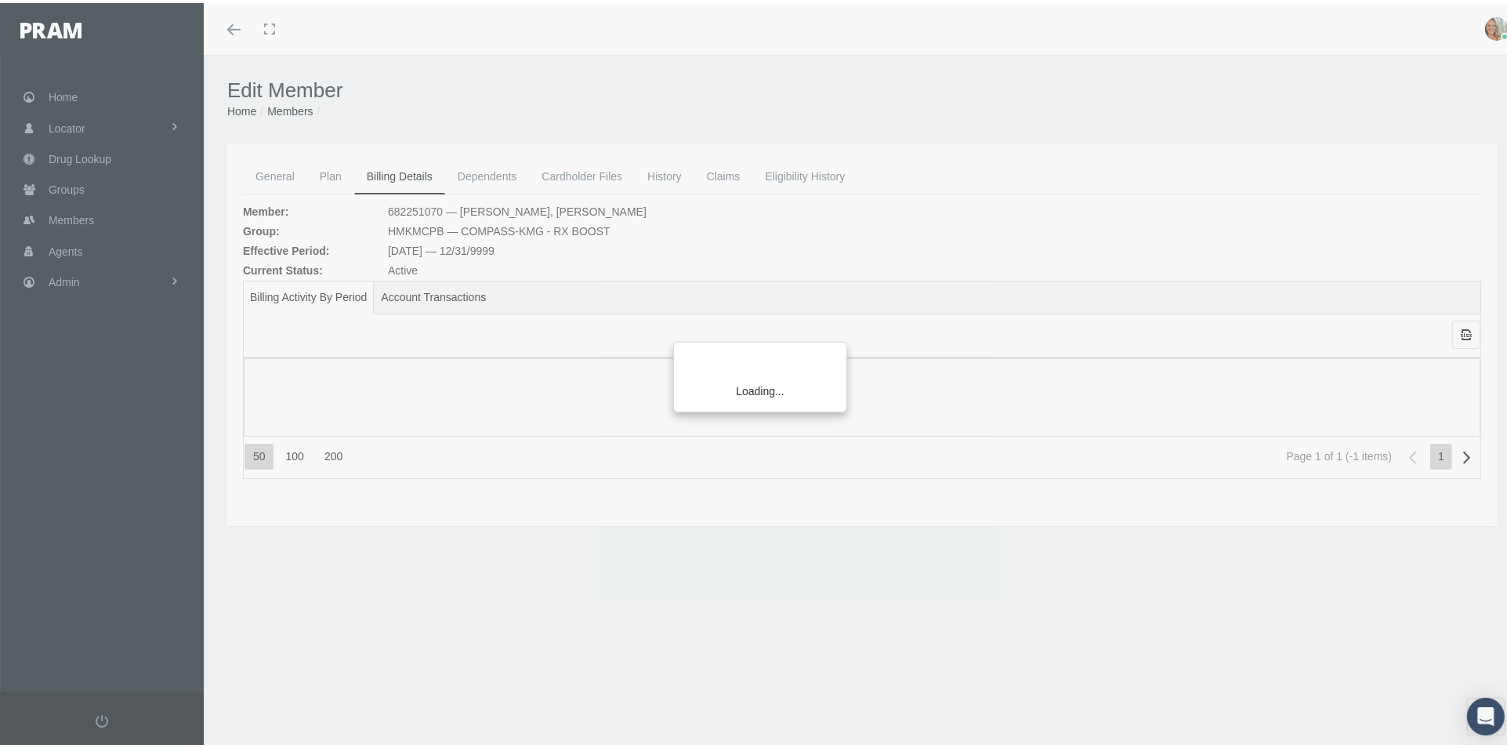
click at [282, 174] on div "Loading..." at bounding box center [753, 374] width 1507 height 748
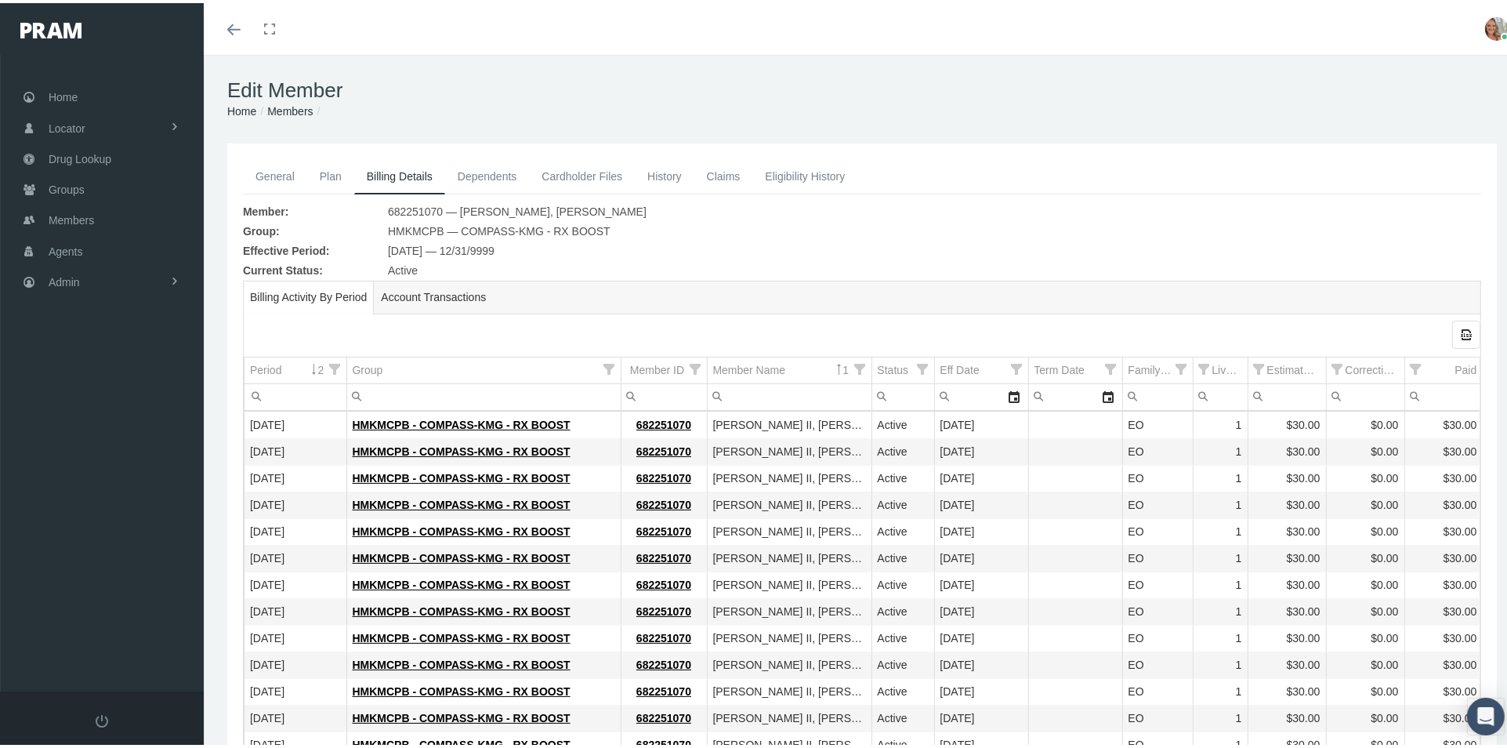
click at [333, 171] on link "Plan" at bounding box center [330, 173] width 47 height 34
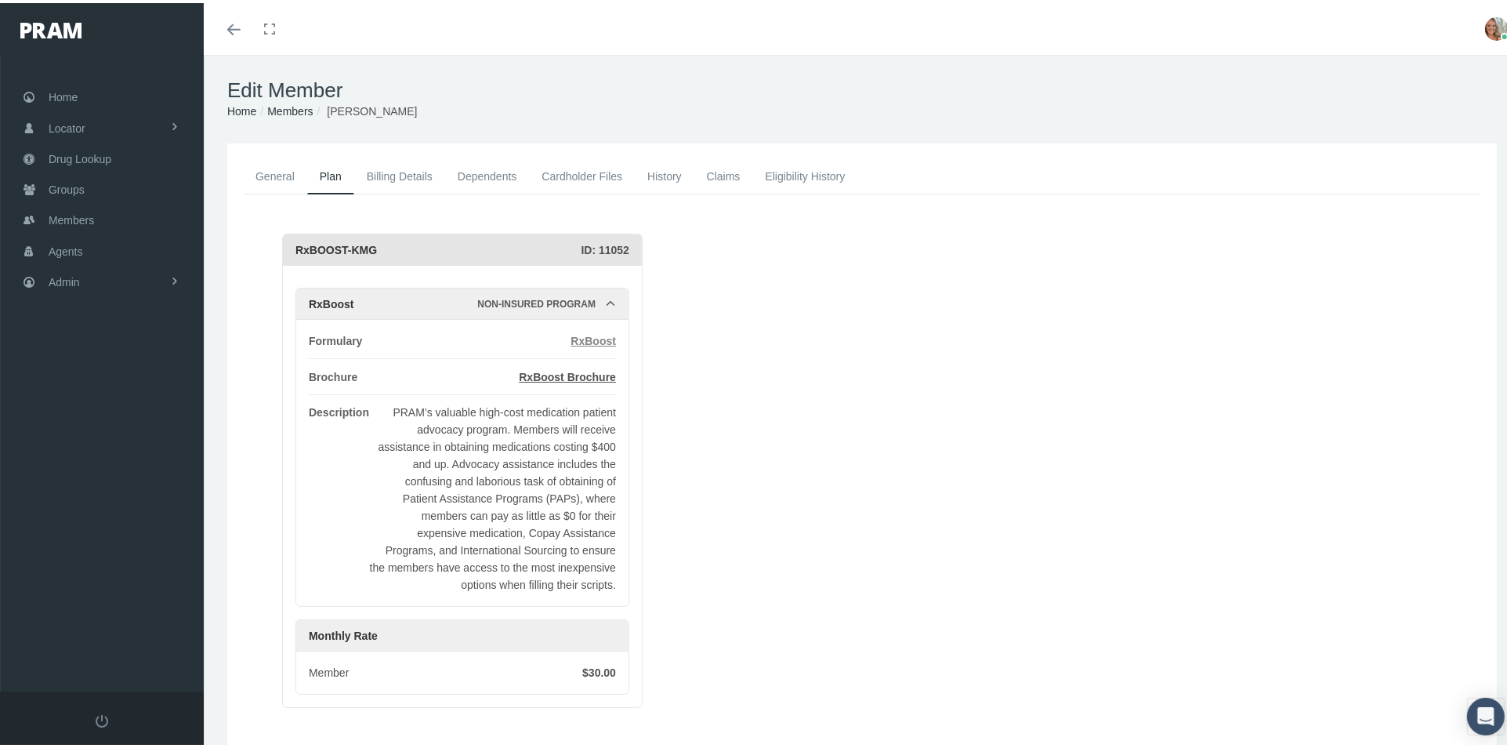
click at [587, 339] on span "RxBoost" at bounding box center [593, 338] width 45 height 13
click at [593, 339] on span "RxBoost" at bounding box center [593, 338] width 45 height 13
click at [586, 372] on span "RxBoost Brochure" at bounding box center [567, 374] width 97 height 13
click at [665, 172] on link "History" at bounding box center [665, 173] width 60 height 34
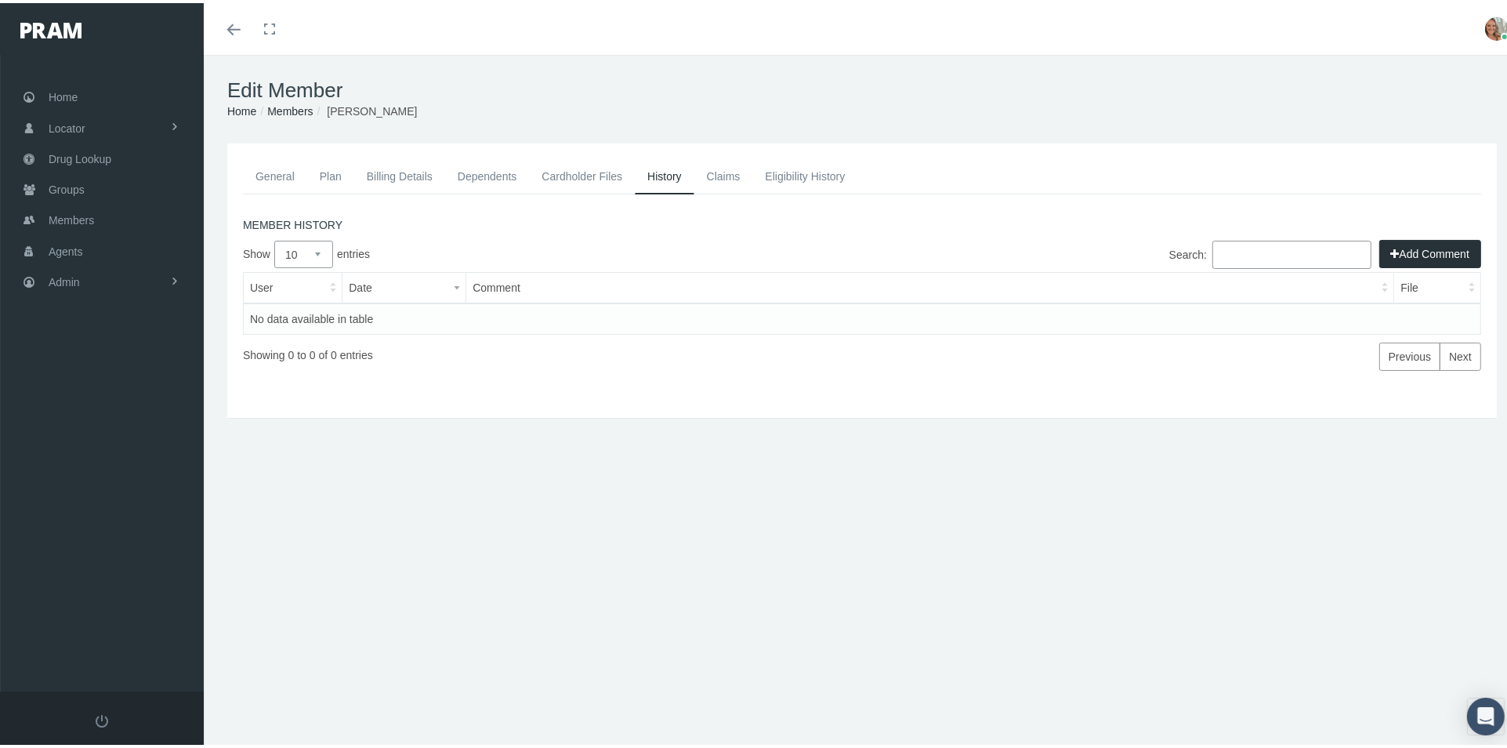
click at [722, 172] on link "Claims" at bounding box center [723, 173] width 59 height 34
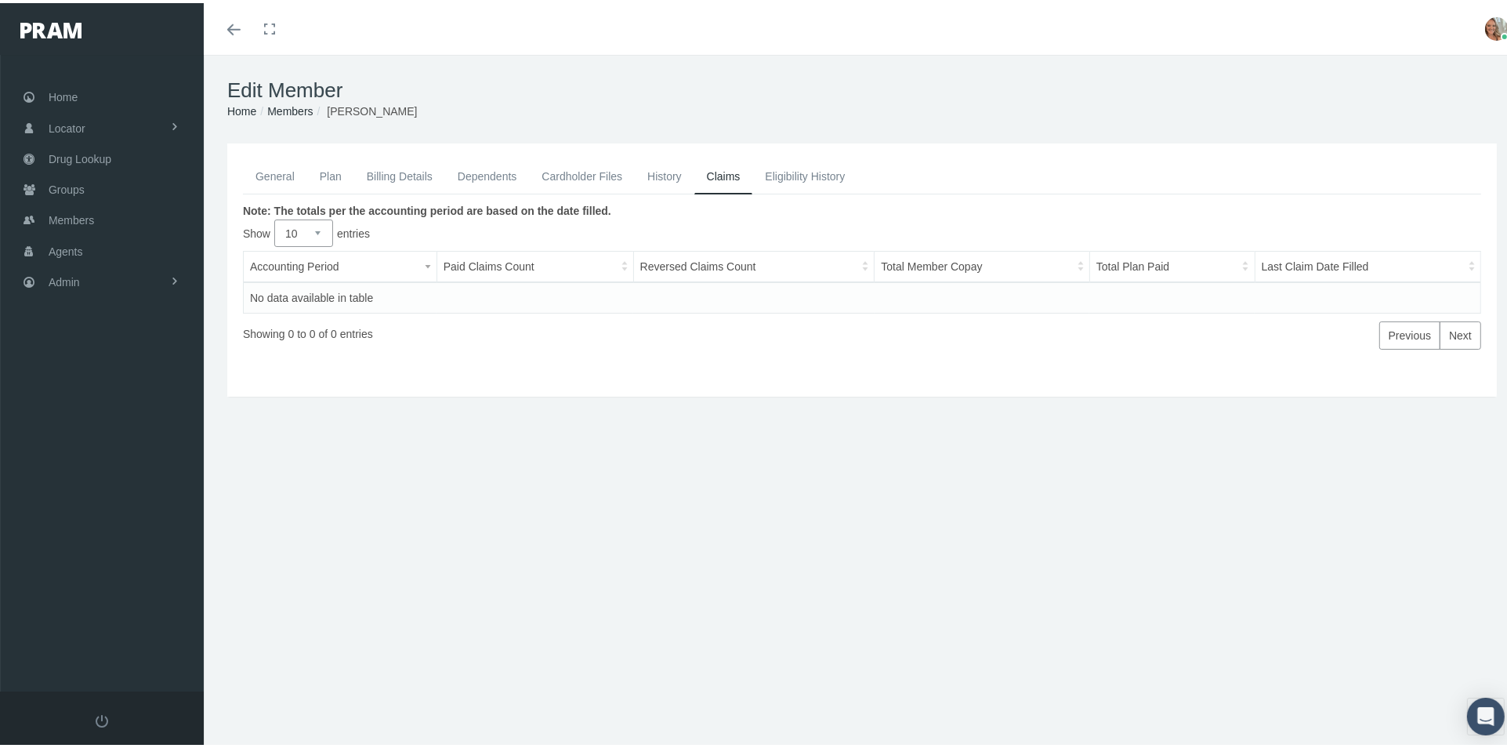
click at [570, 167] on link "Cardholder Files" at bounding box center [582, 173] width 106 height 34
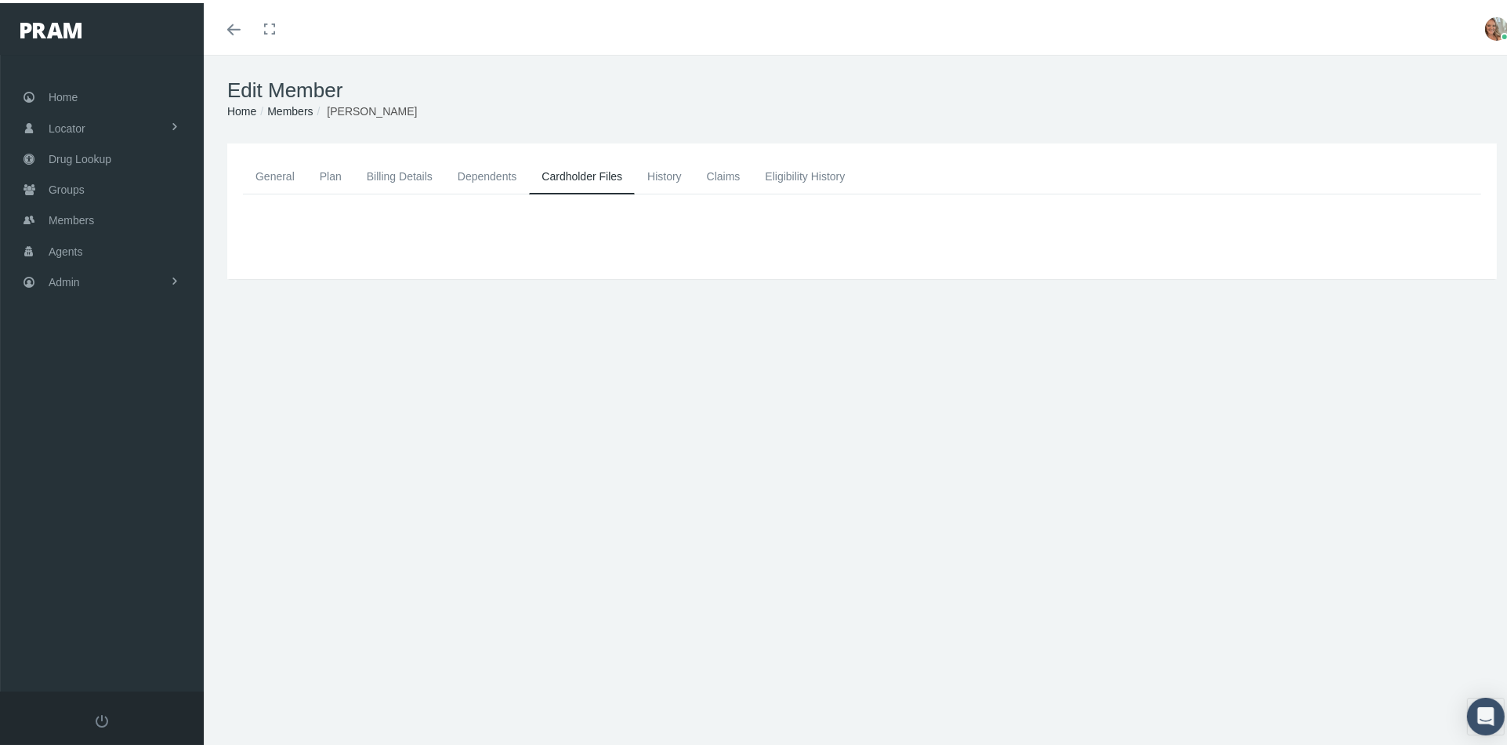
click at [275, 168] on link "General" at bounding box center [275, 173] width 64 height 34
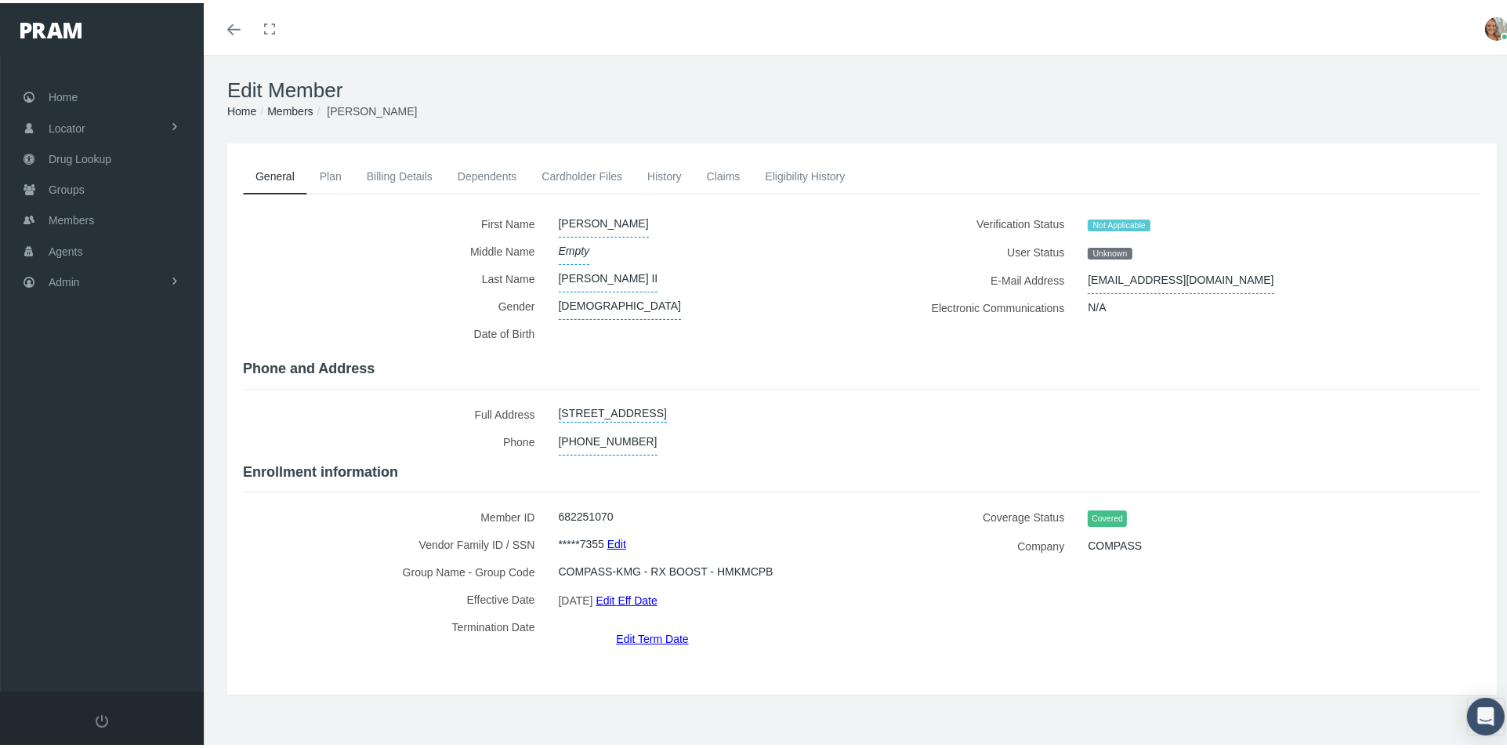
click at [582, 181] on link "Cardholder Files" at bounding box center [582, 173] width 106 height 34
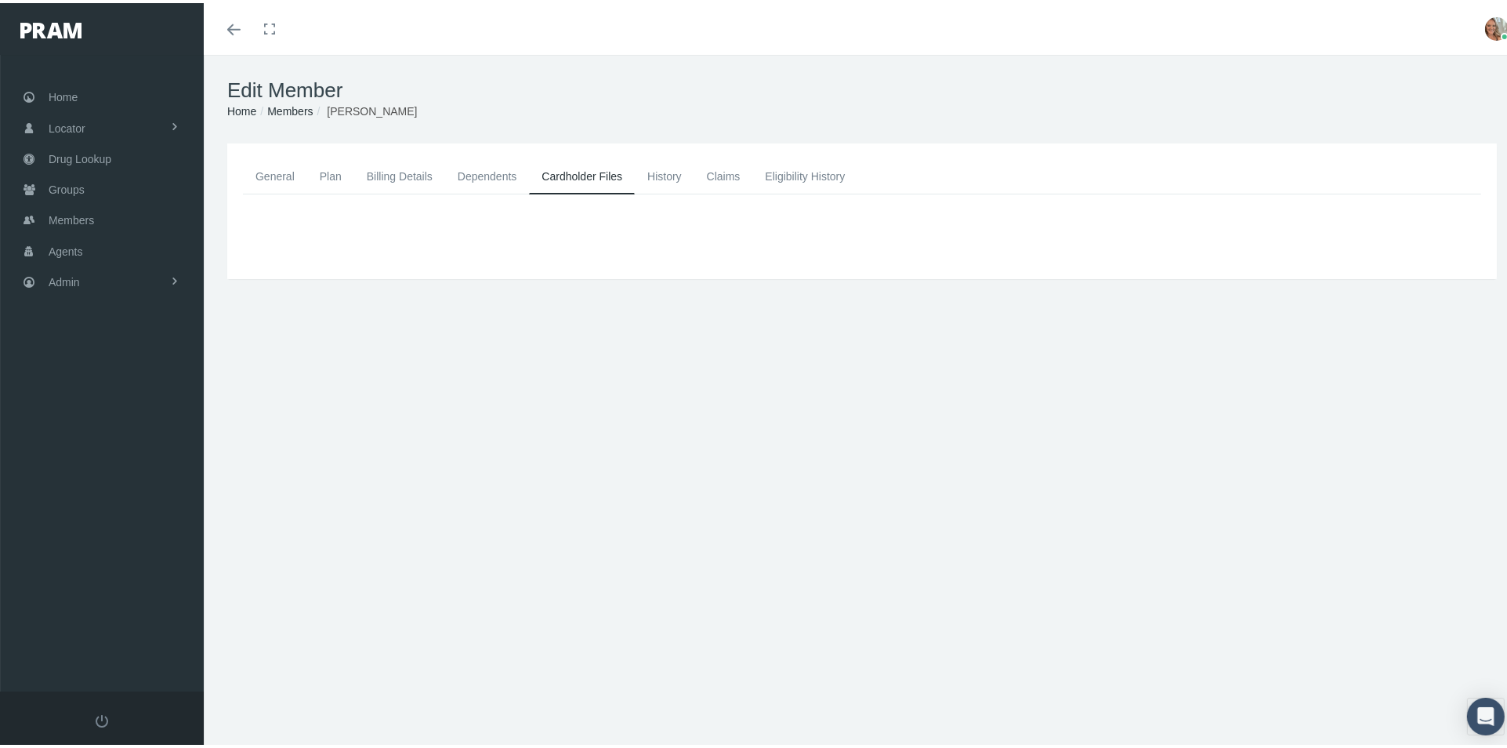
click at [297, 168] on link "General" at bounding box center [275, 173] width 64 height 34
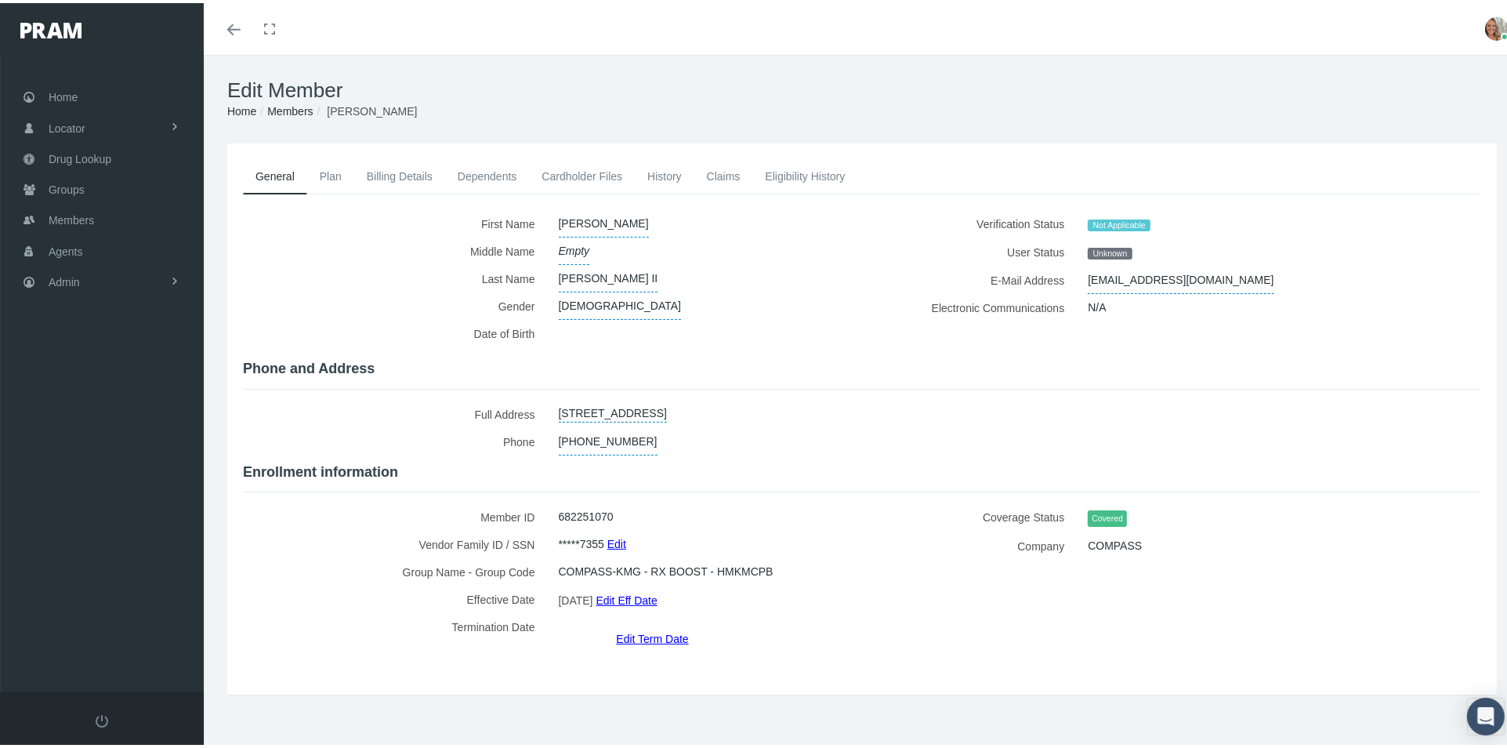
click at [1107, 122] on div "Edit Member Home Groups Members [PERSON_NAME]" at bounding box center [862, 96] width 1317 height 89
click at [66, 275] on span "Admin" at bounding box center [64, 279] width 31 height 30
click at [67, 404] on span "Group Billing" at bounding box center [95, 400] width 63 height 27
click at [71, 394] on span "Group Billing" at bounding box center [95, 400] width 63 height 27
click at [109, 537] on span "Eligibility File Uploads" at bounding box center [117, 543] width 107 height 27
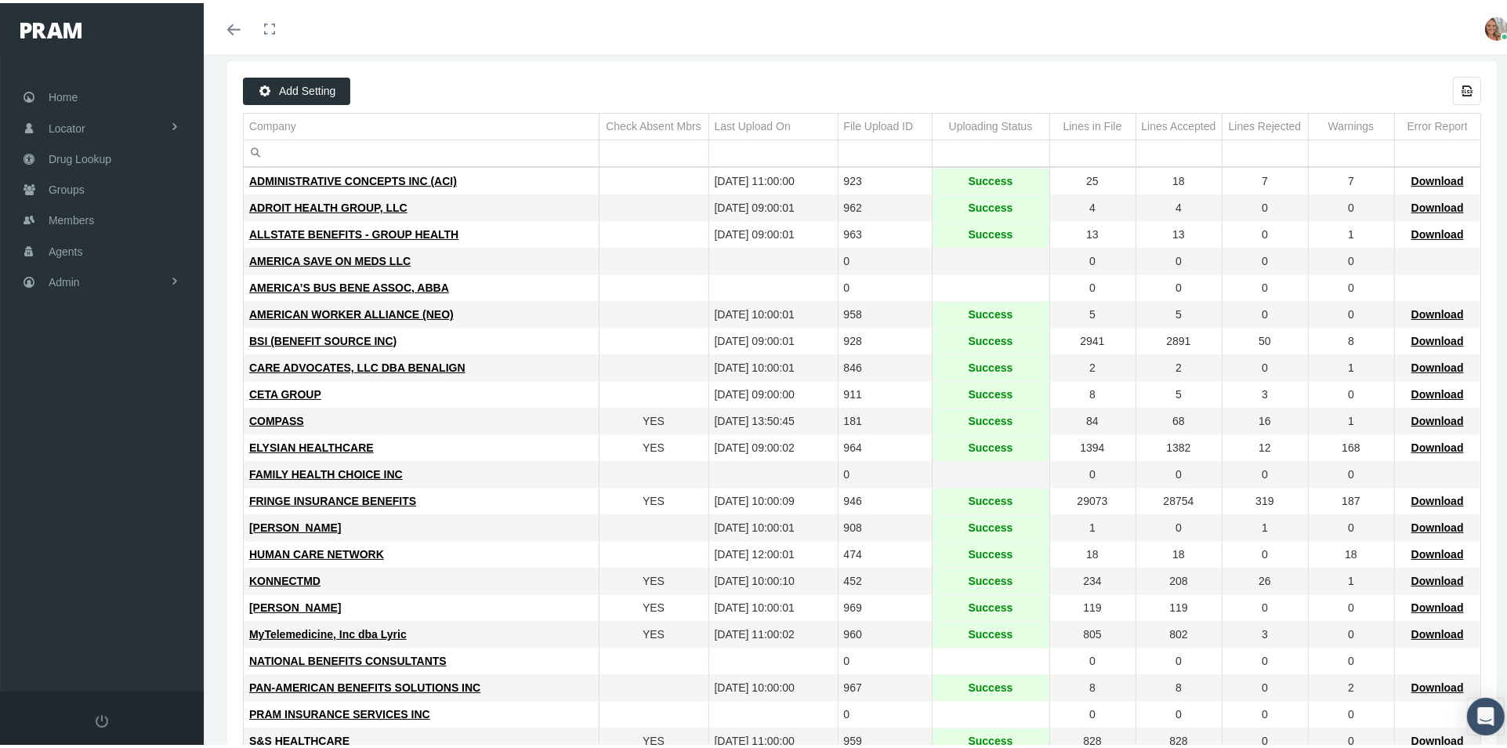
scroll to position [56, 0]
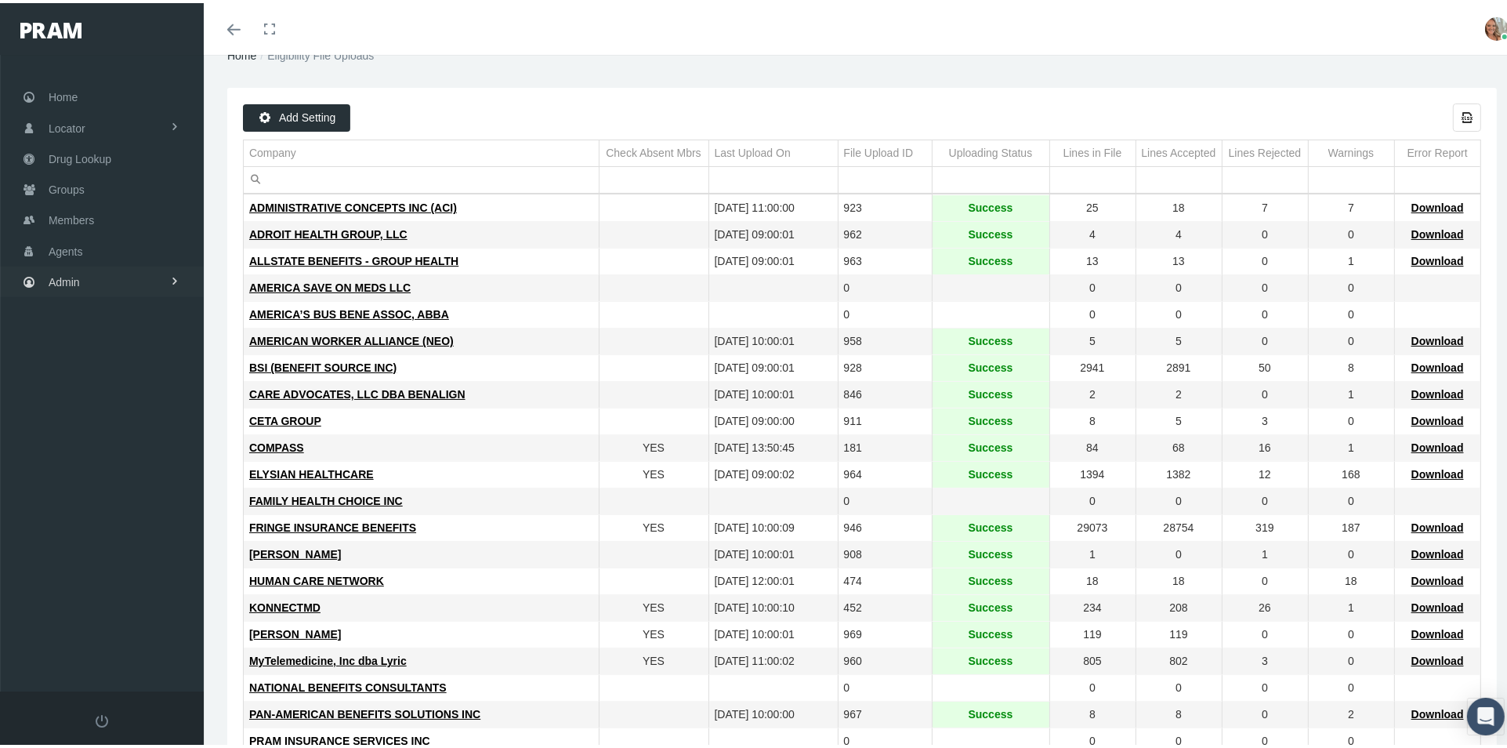
click at [107, 269] on link "Admin" at bounding box center [102, 278] width 204 height 31
click at [118, 616] on link "Reports" at bounding box center [102, 628] width 204 height 27
click at [103, 660] on link "Reports" at bounding box center [102, 660] width 204 height 27
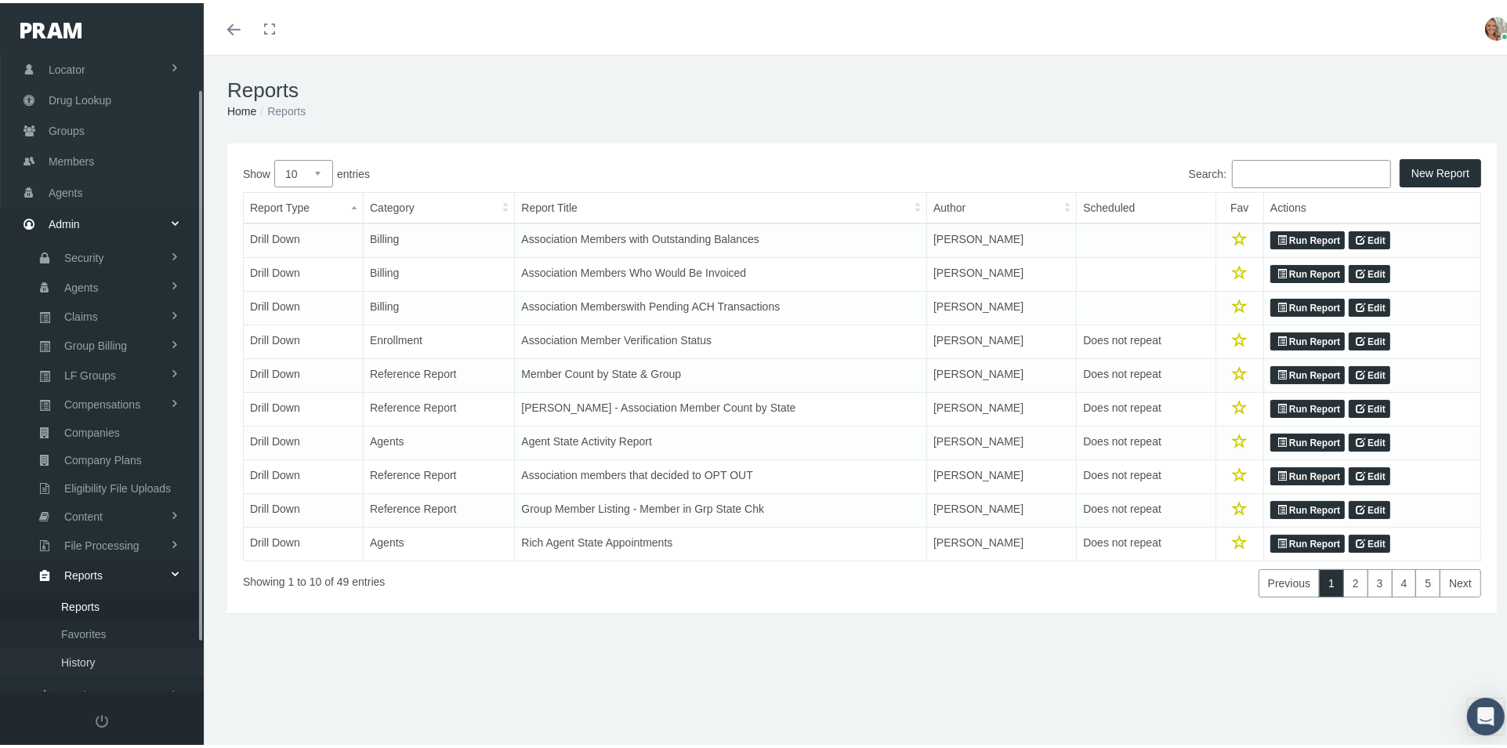
scroll to position [95, 0]
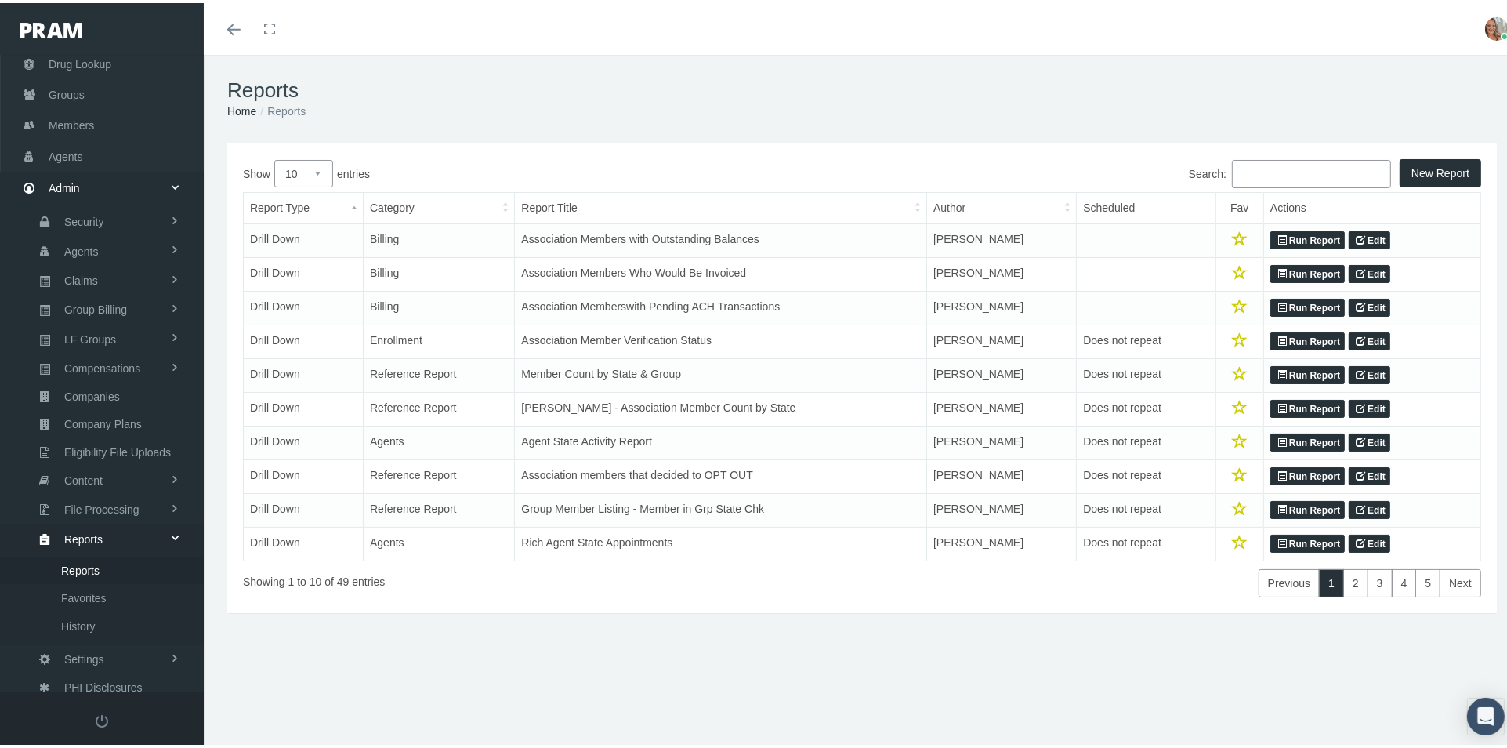
click at [236, 640] on div "New Report Show 10 25 50 100 entries Search: Report Type Category Report Title …" at bounding box center [862, 398] width 1317 height 517
click at [118, 527] on link "Reports" at bounding box center [102, 534] width 204 height 27
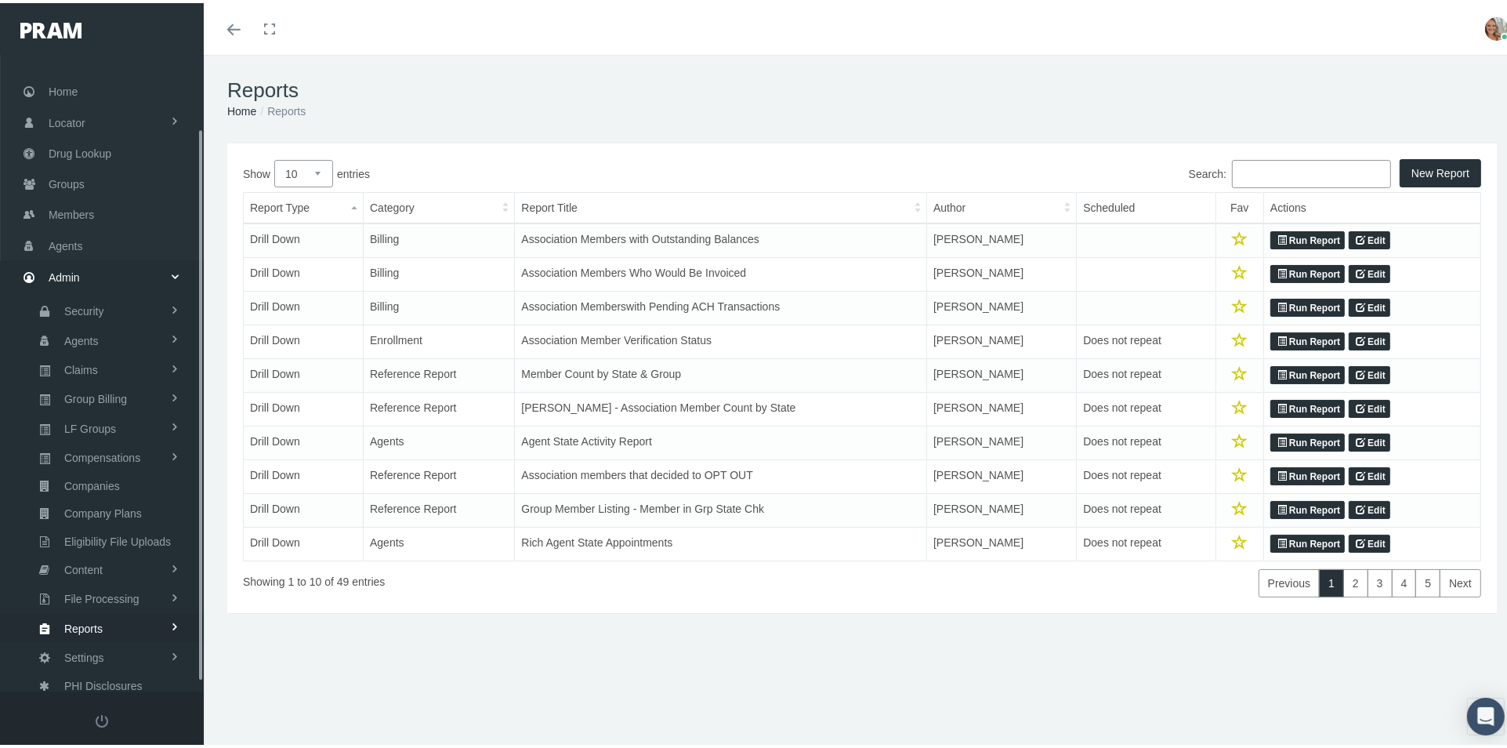
click at [96, 613] on span "Reports" at bounding box center [83, 625] width 38 height 27
click at [113, 553] on link "Reports" at bounding box center [102, 566] width 204 height 27
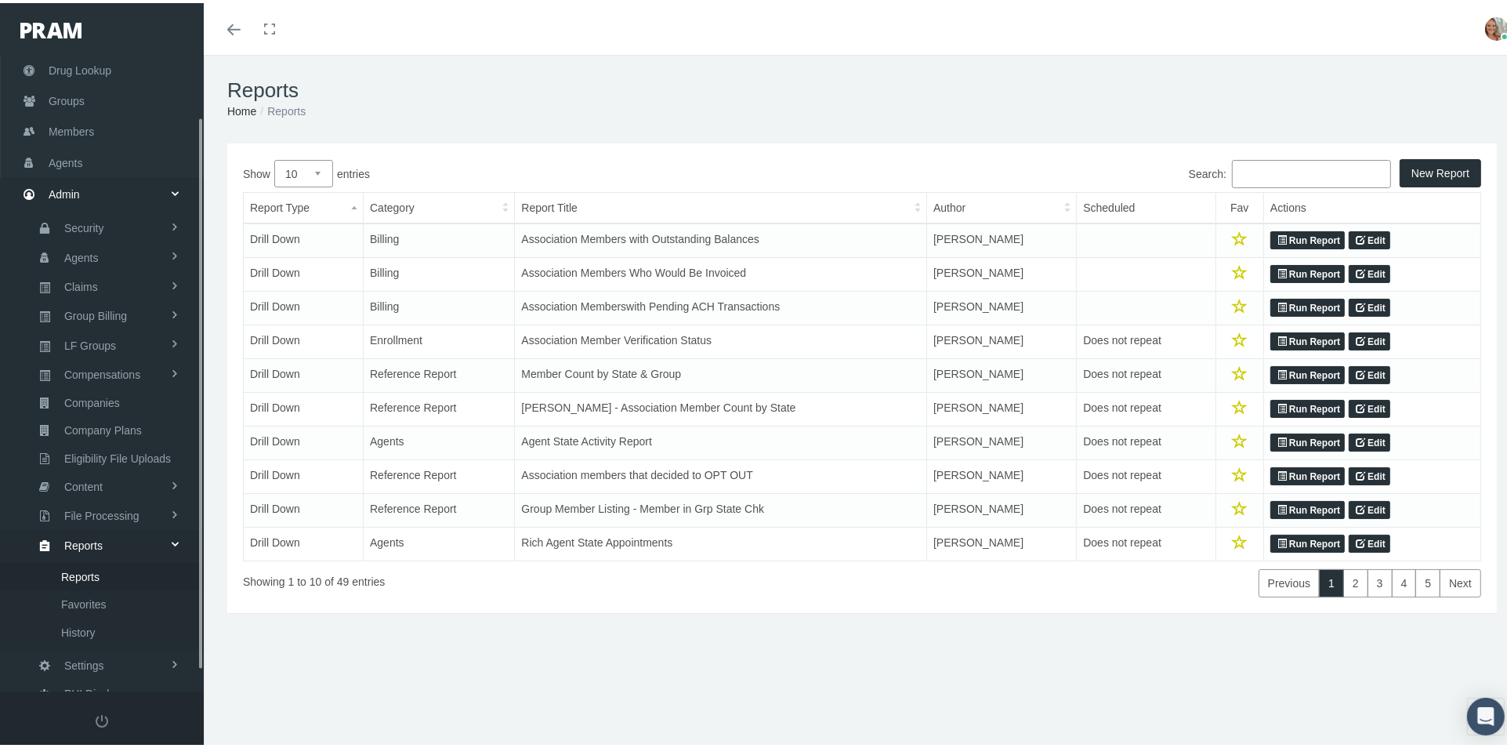
scroll to position [95, 0]
click at [138, 494] on span "File Processing" at bounding box center [101, 506] width 75 height 27
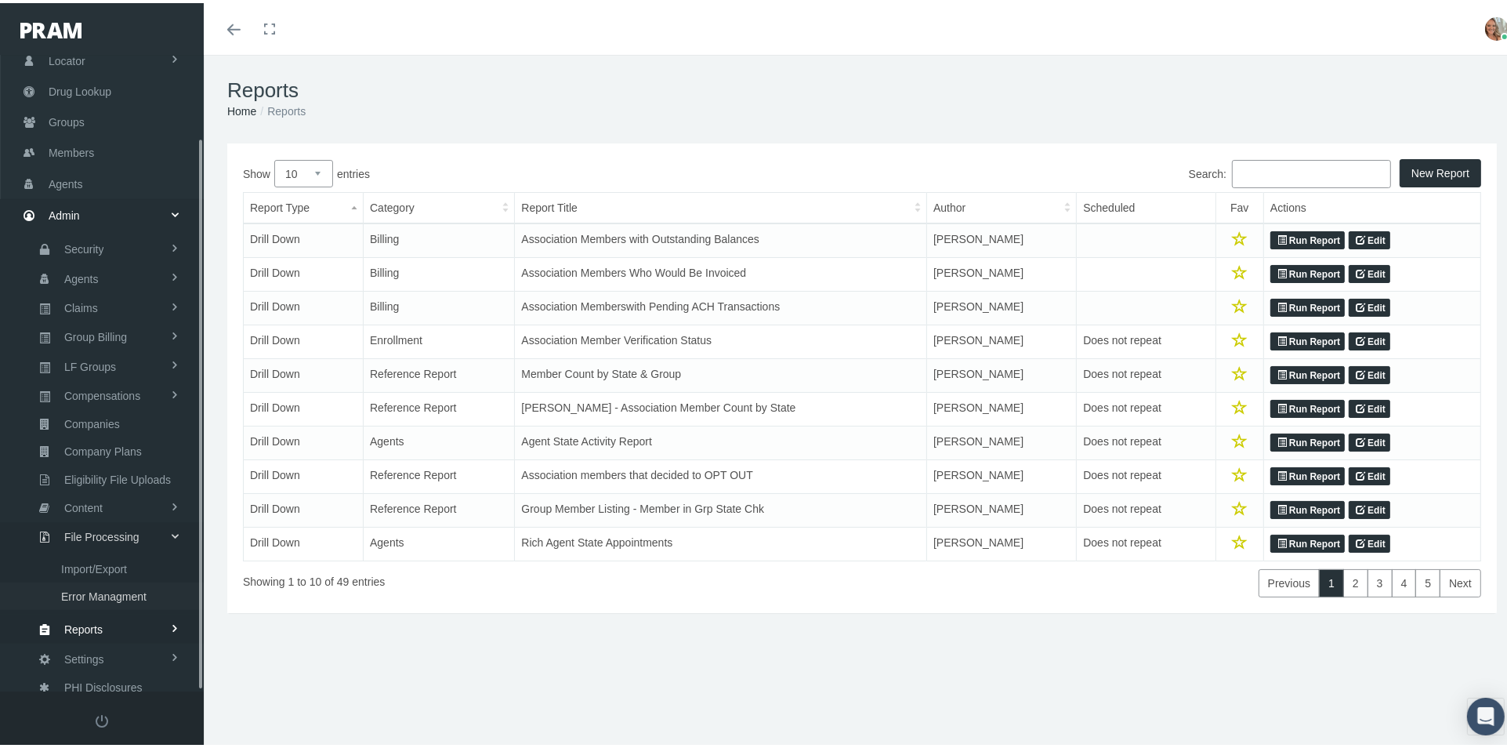
click at [122, 580] on span "Error Managment" at bounding box center [103, 593] width 85 height 27
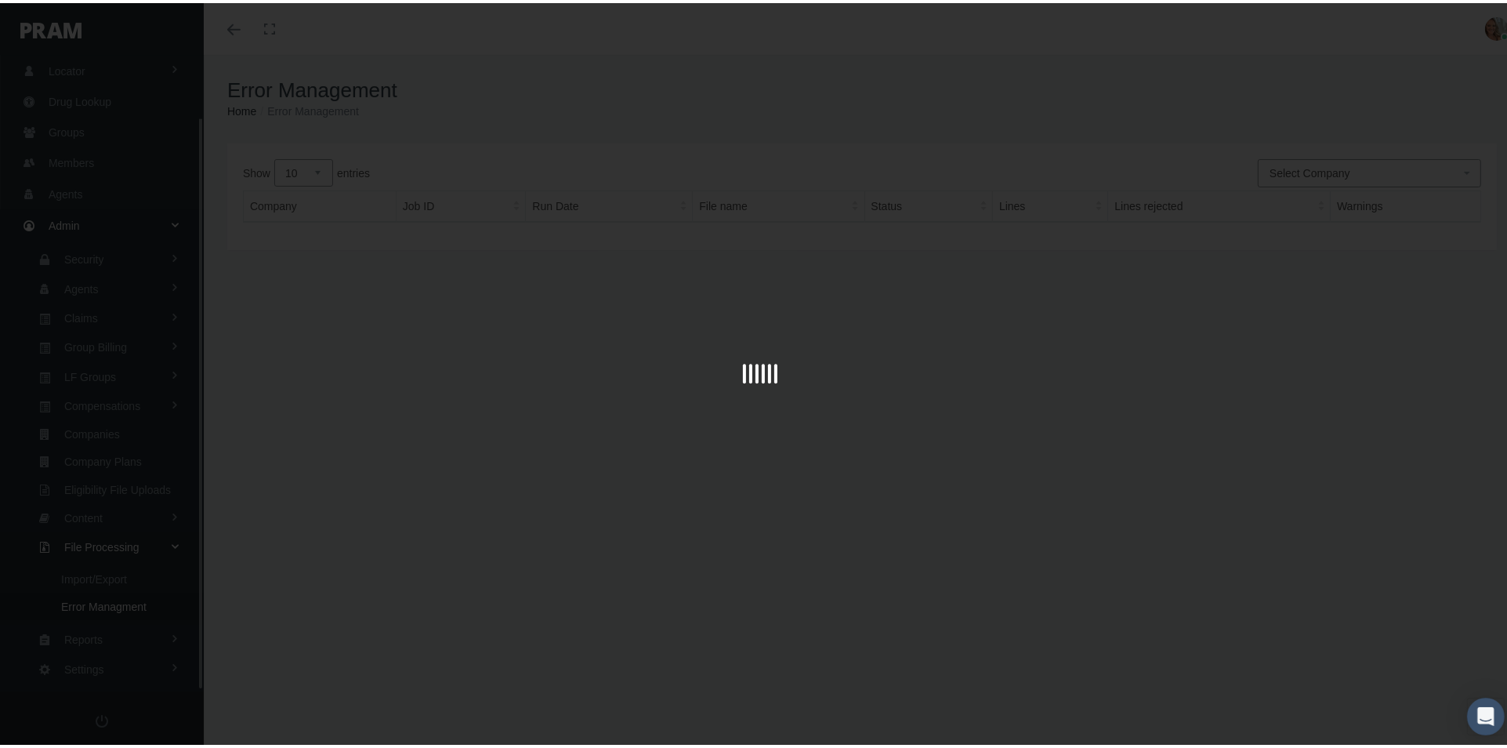
scroll to position [67, 0]
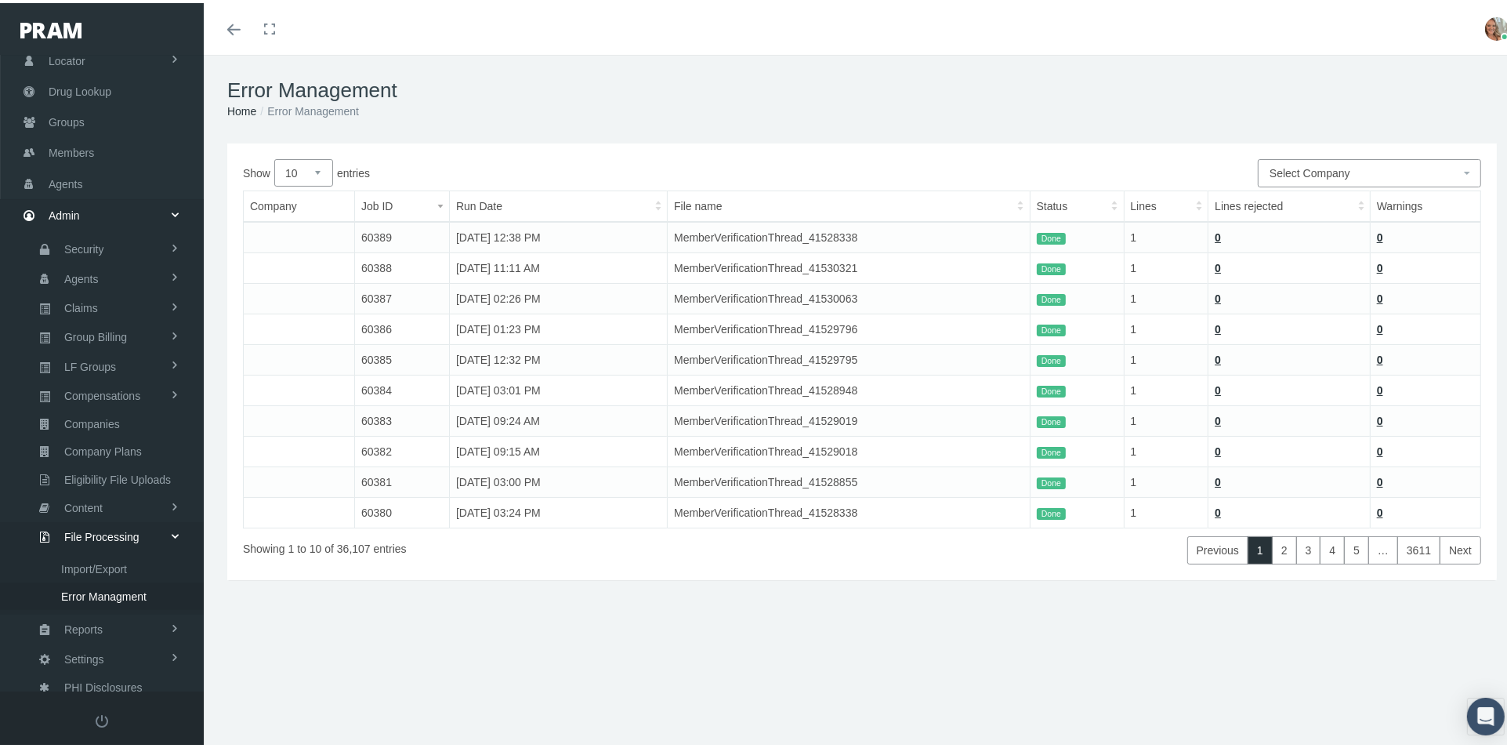
click at [1336, 169] on span "Select Company" at bounding box center [1310, 170] width 81 height 13
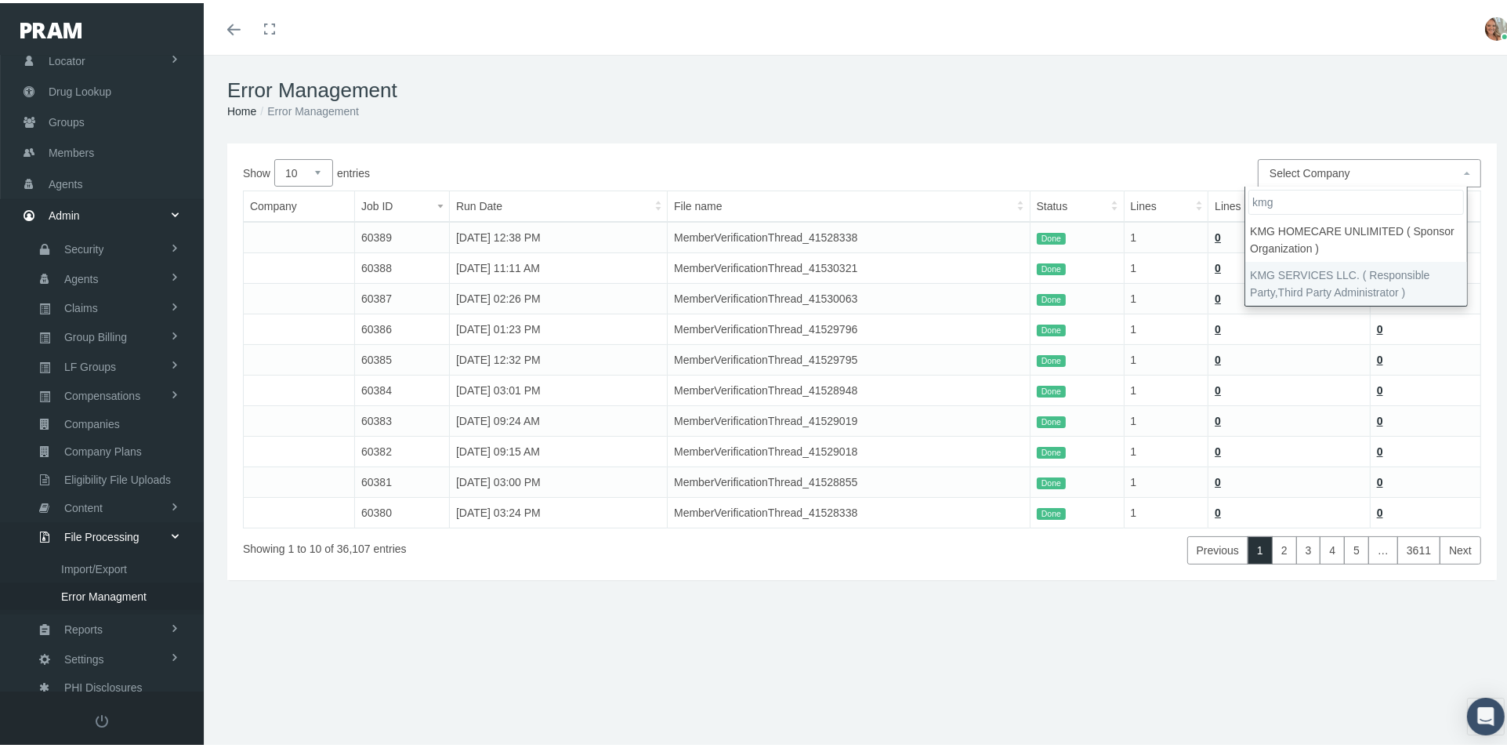
type input "kmg"
select select "7931"
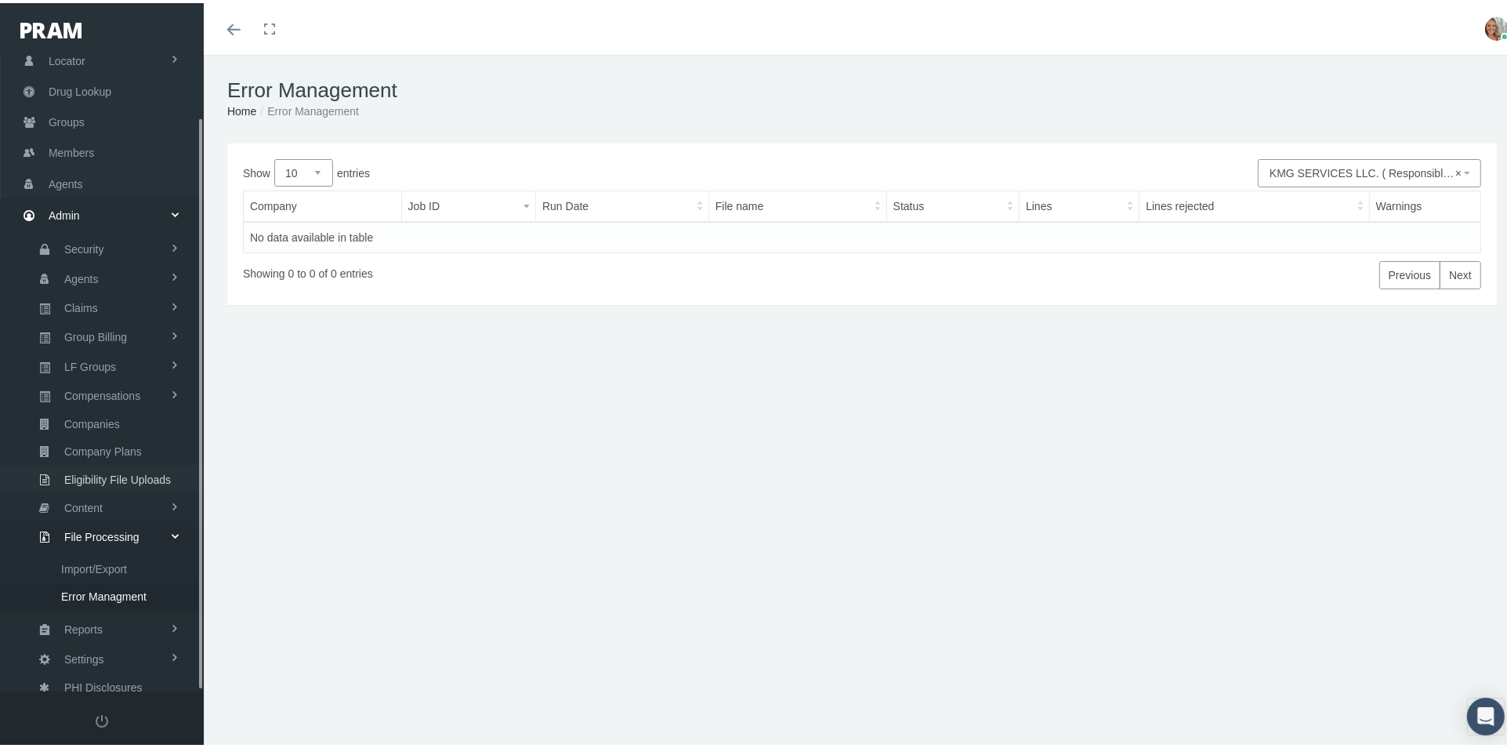
click at [151, 466] on span "Eligibility File Uploads" at bounding box center [117, 476] width 107 height 27
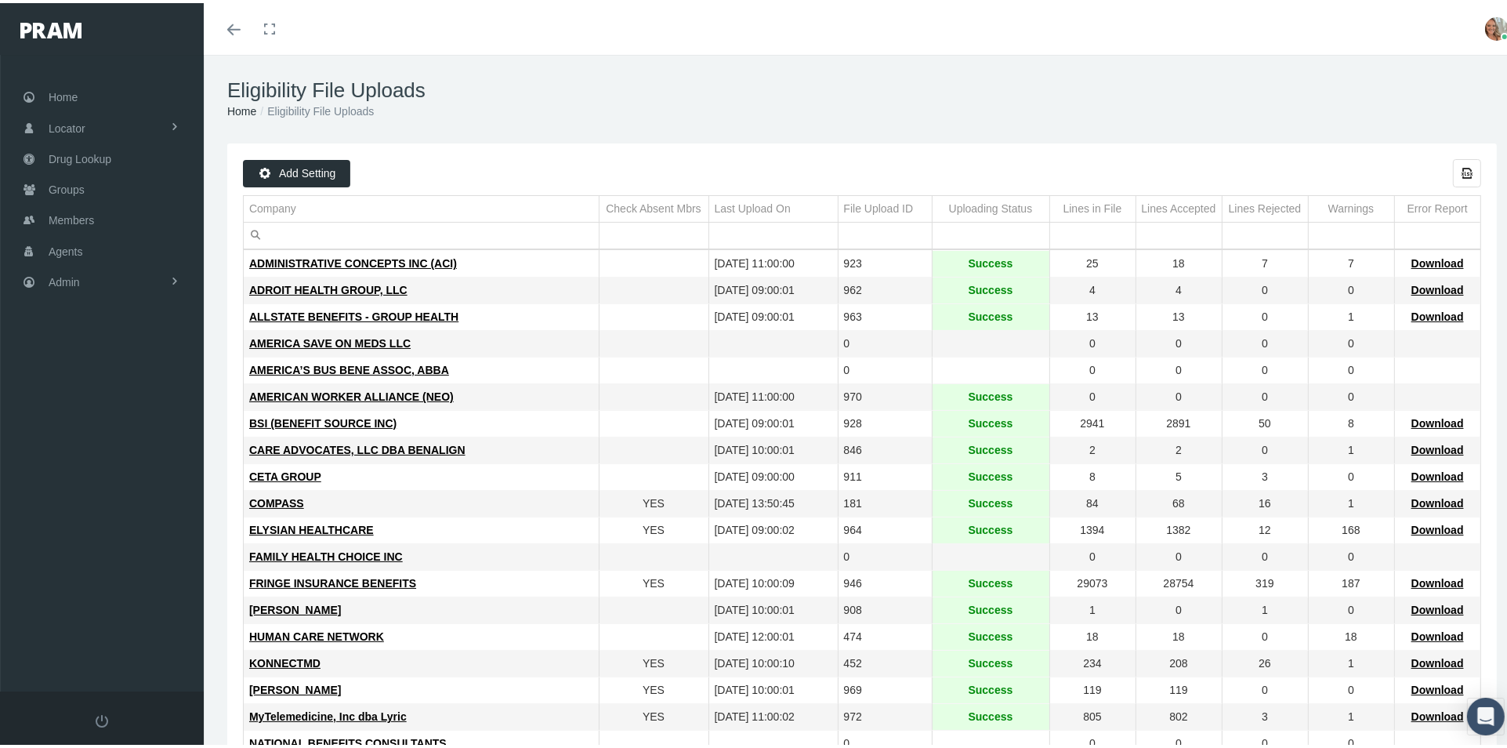
click at [455, 206] on td "Company" at bounding box center [421, 206] width 355 height 27
click at [411, 230] on input "Filter cell" at bounding box center [421, 232] width 355 height 26
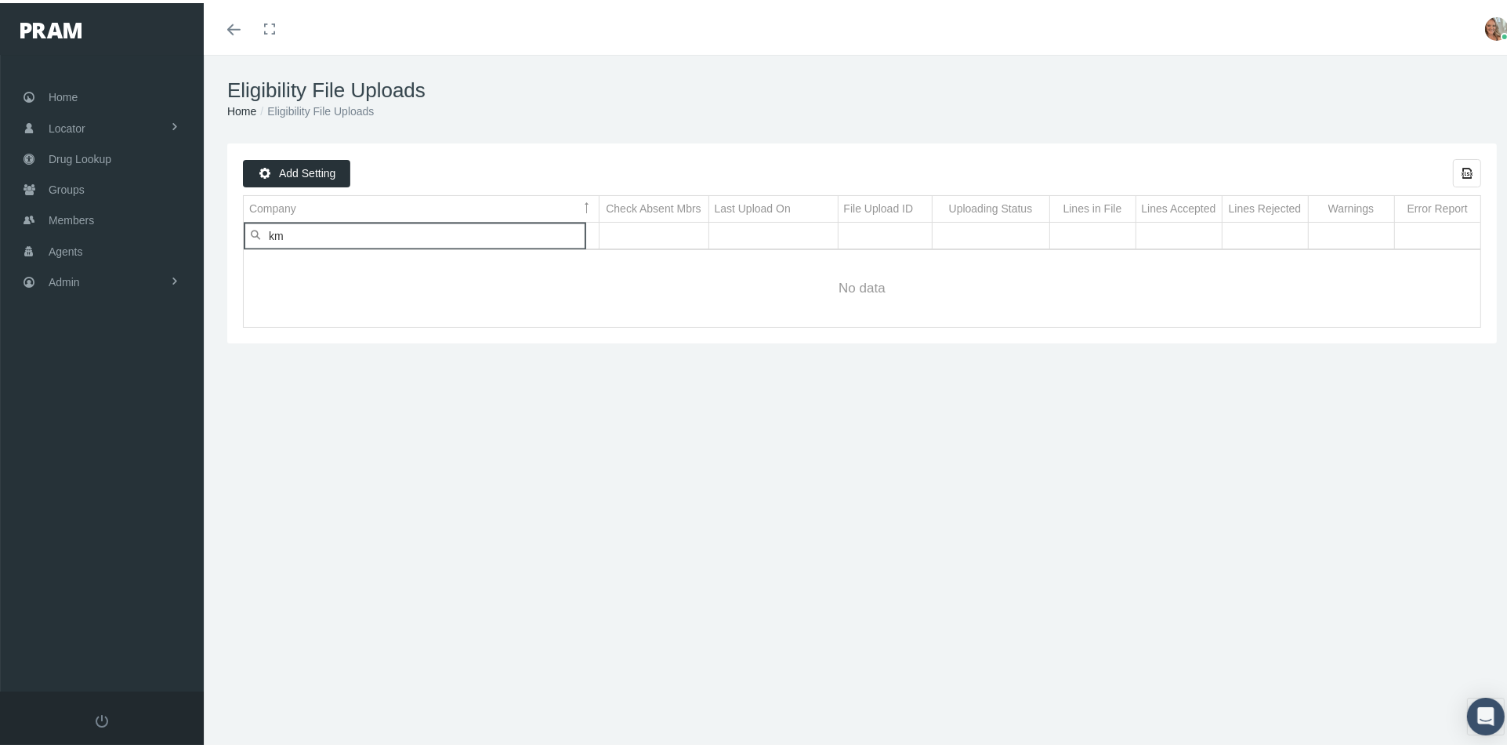
type input "k"
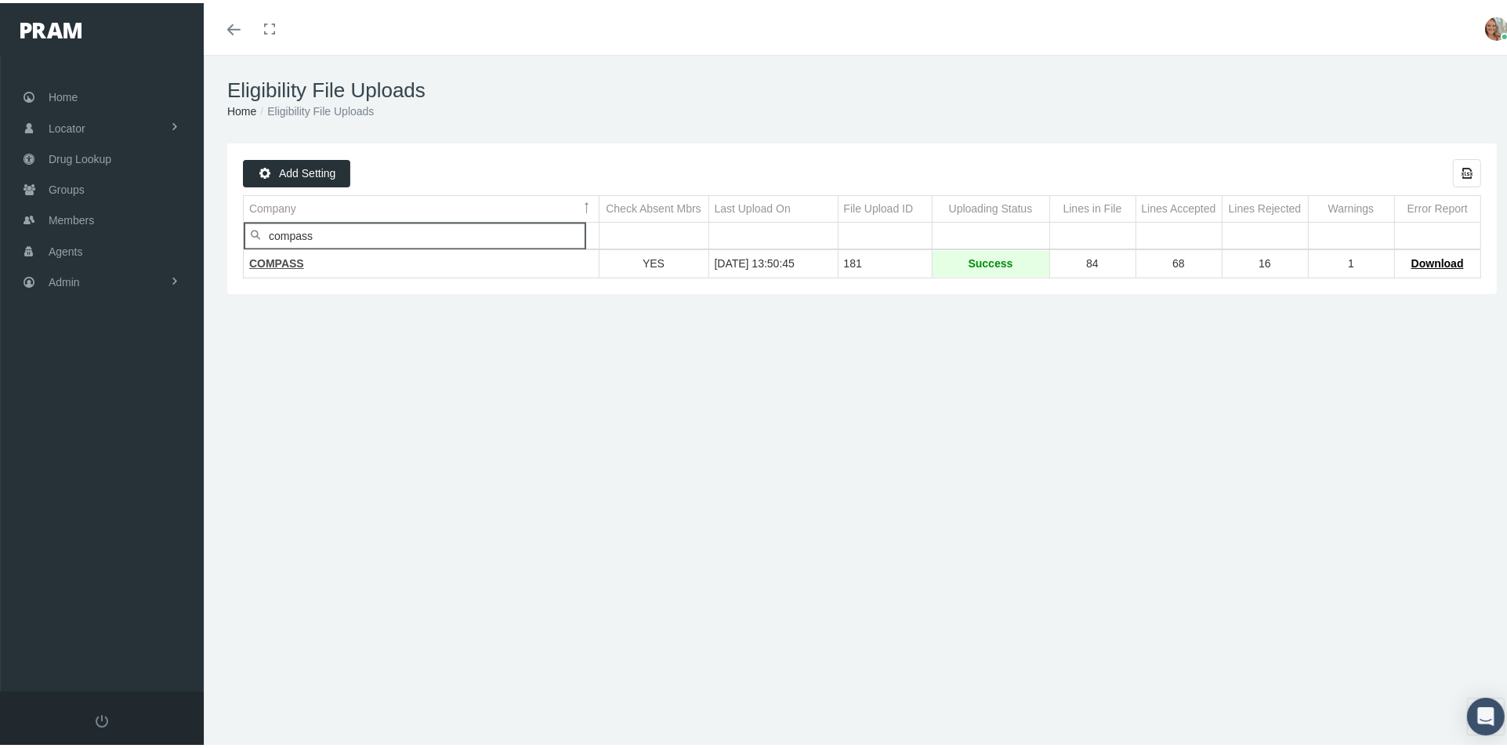
type input "compass"
click at [277, 266] on span "COMPASS" at bounding box center [276, 260] width 55 height 13
